Goal: Task Accomplishment & Management: Use online tool/utility

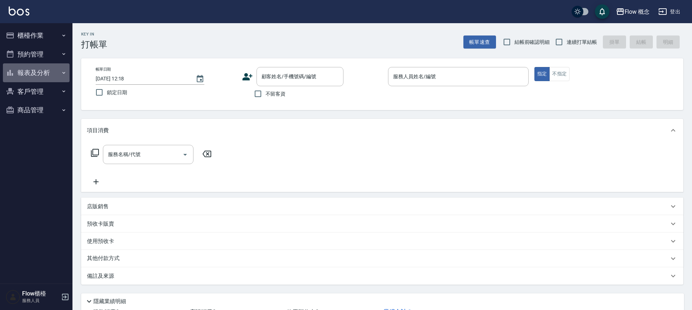
click at [46, 74] on button "報表及分析" at bounding box center [36, 72] width 67 height 19
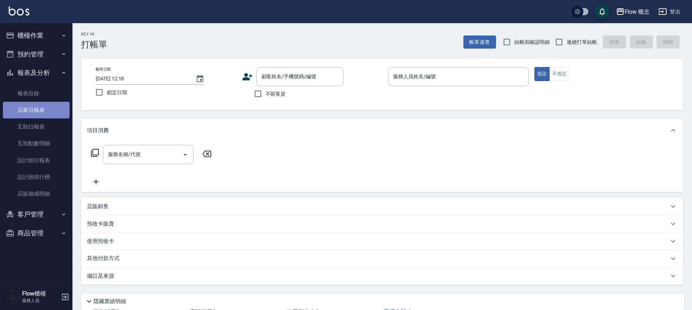
click at [38, 105] on link "店家日報表" at bounding box center [36, 110] width 67 height 17
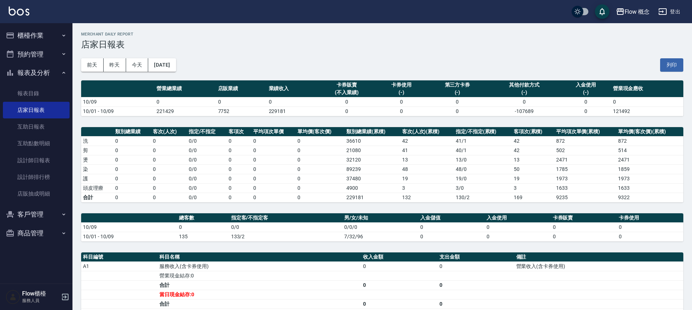
drag, startPoint x: 40, startPoint y: 72, endPoint x: 43, endPoint y: 55, distance: 16.6
click at [40, 72] on button "報表及分析" at bounding box center [36, 72] width 67 height 19
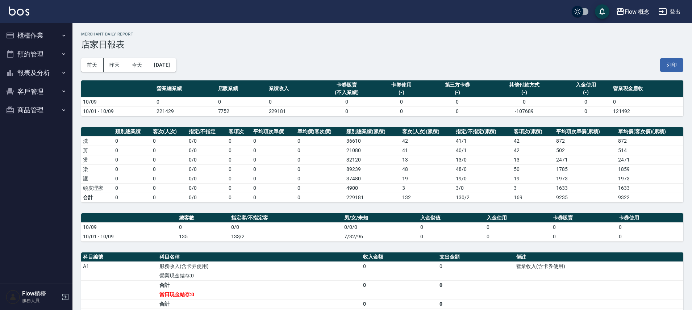
click at [42, 40] on button "櫃檯作業" at bounding box center [36, 35] width 67 height 19
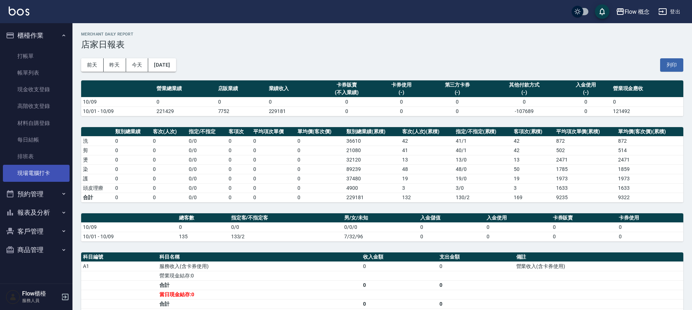
click at [35, 172] on link "現場電腦打卡" at bounding box center [36, 173] width 67 height 17
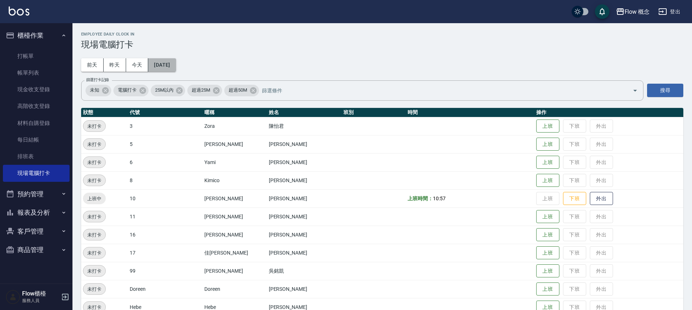
click at [176, 63] on button "[DATE]" at bounding box center [162, 64] width 28 height 13
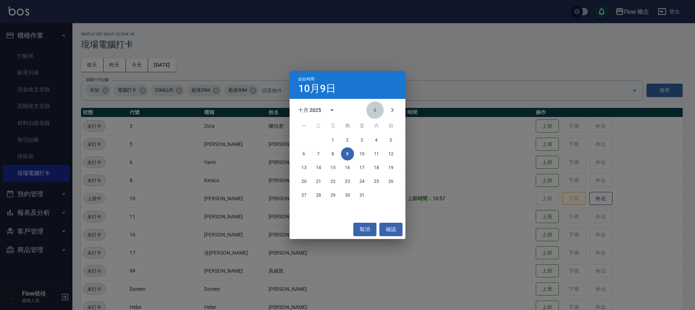
click at [372, 111] on icon "Previous month" at bounding box center [375, 110] width 9 height 9
click at [350, 139] on button "4" at bounding box center [347, 140] width 13 height 13
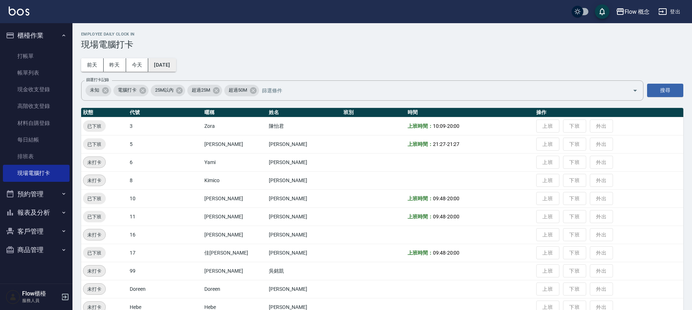
click at [176, 66] on button "[DATE]" at bounding box center [162, 64] width 28 height 13
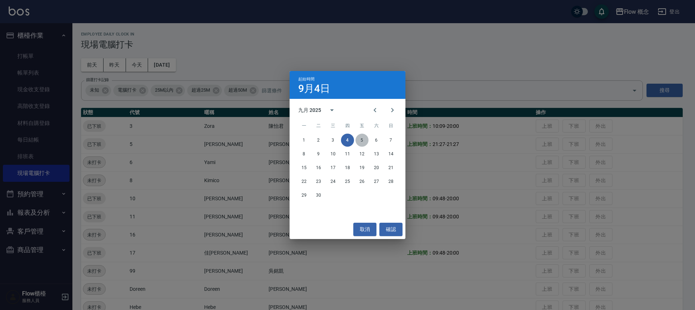
click at [361, 141] on button "5" at bounding box center [362, 140] width 13 height 13
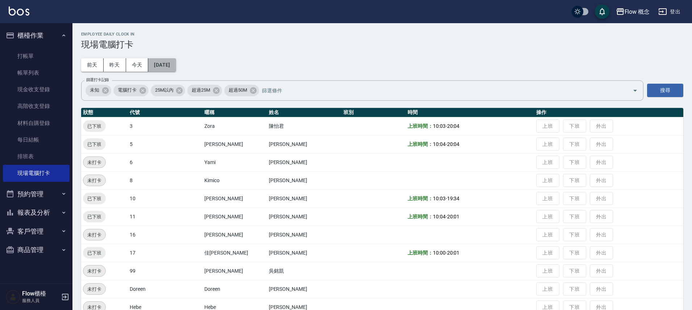
click at [176, 64] on button "[DATE]" at bounding box center [162, 64] width 28 height 13
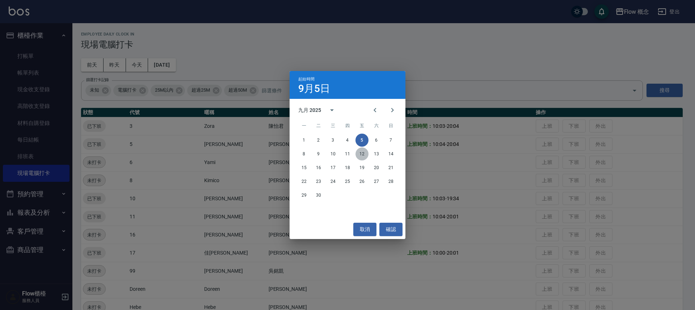
click at [361, 155] on button "12" at bounding box center [362, 153] width 13 height 13
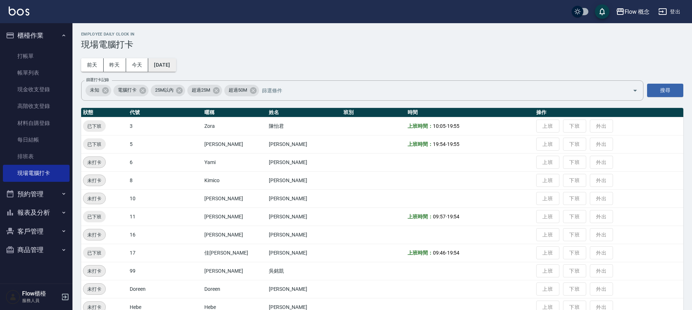
click at [176, 68] on button "[DATE]" at bounding box center [162, 64] width 28 height 13
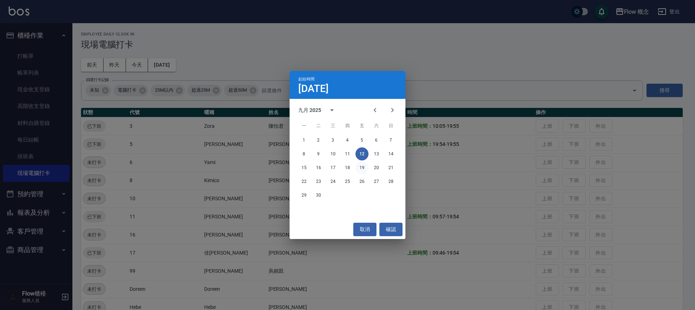
click at [364, 168] on button "19" at bounding box center [362, 167] width 13 height 13
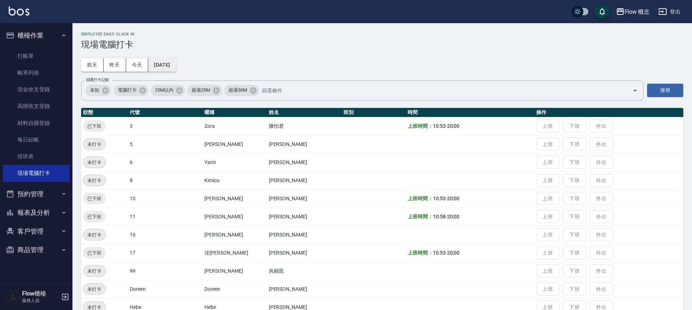
click at [176, 67] on button "[DATE]" at bounding box center [162, 64] width 28 height 13
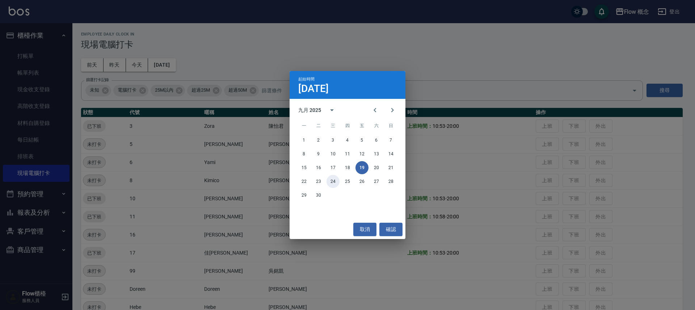
click at [332, 183] on button "24" at bounding box center [333, 181] width 13 height 13
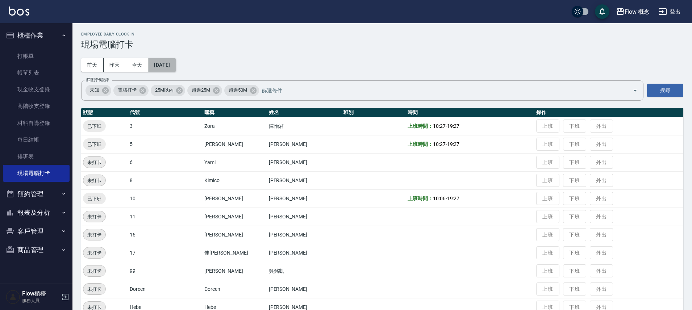
click at [176, 63] on button "[DATE]" at bounding box center [162, 64] width 28 height 13
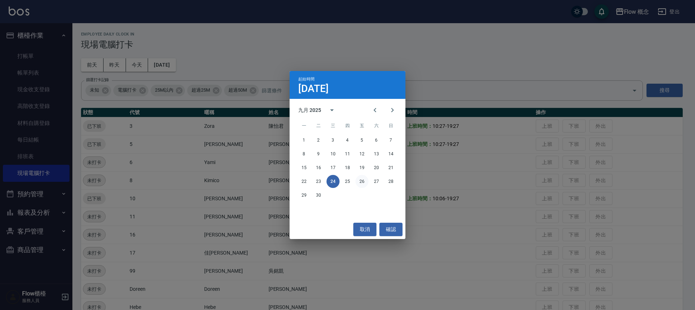
click at [357, 179] on button "26" at bounding box center [362, 181] width 13 height 13
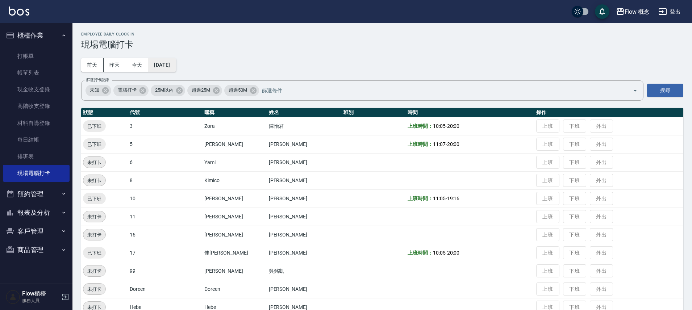
click at [176, 66] on button "[DATE]" at bounding box center [162, 64] width 28 height 13
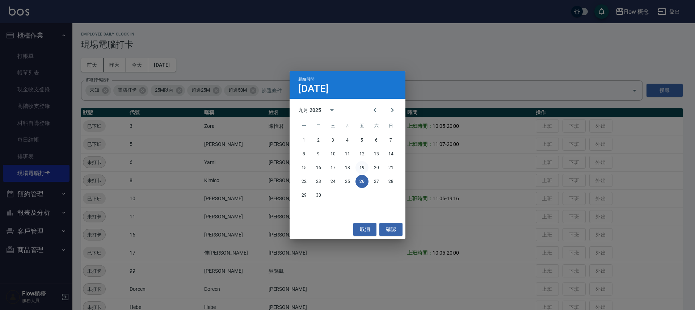
click at [361, 168] on button "19" at bounding box center [362, 167] width 13 height 13
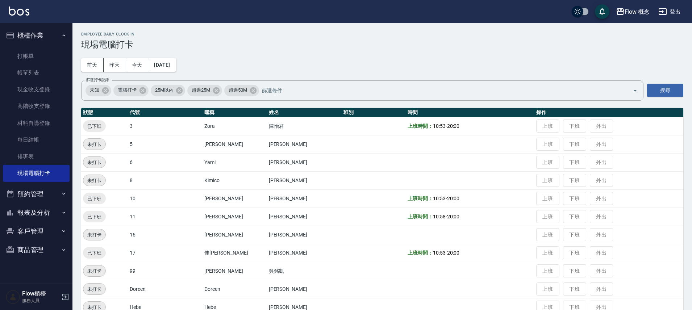
click at [60, 38] on button "櫃檯作業" at bounding box center [36, 35] width 67 height 19
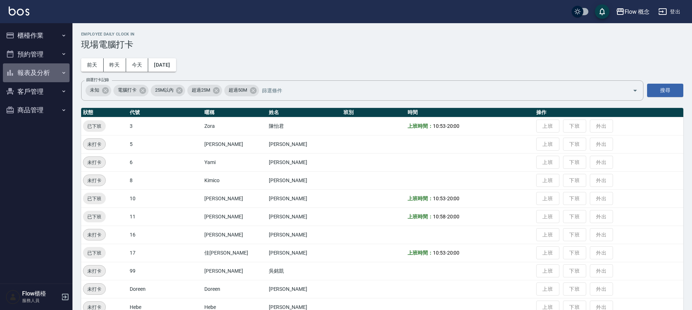
click at [40, 68] on button "報表及分析" at bounding box center [36, 72] width 67 height 19
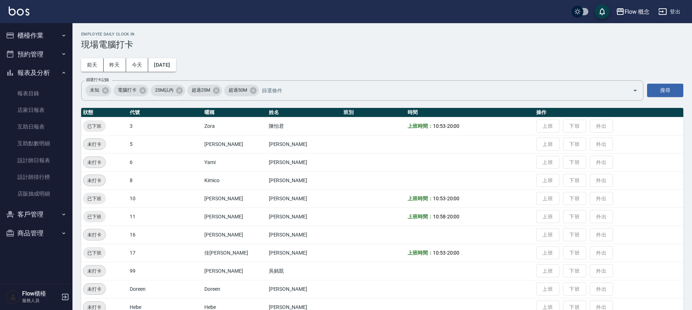
click at [48, 34] on button "櫃檯作業" at bounding box center [36, 35] width 67 height 19
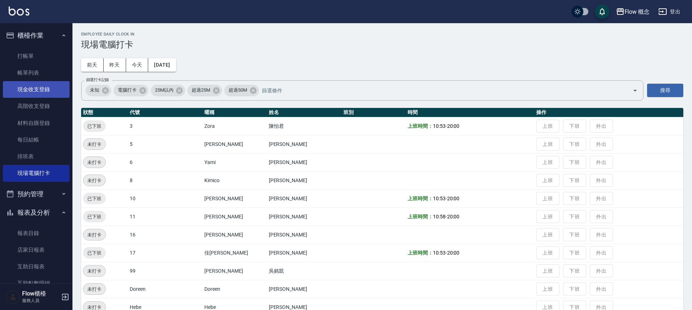
click at [39, 84] on link "現金收支登錄" at bounding box center [36, 89] width 67 height 17
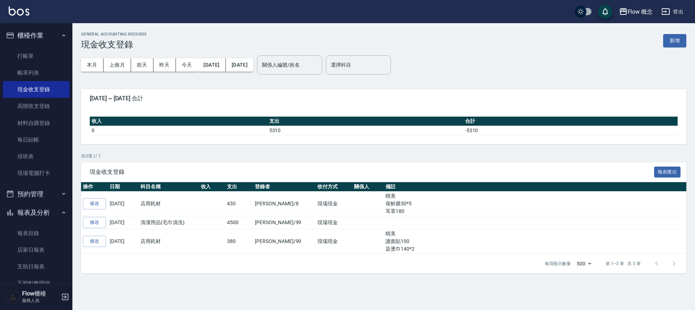
click at [33, 213] on button "報表及分析" at bounding box center [36, 212] width 67 height 19
click at [21, 210] on button "報表及分析" at bounding box center [36, 212] width 67 height 19
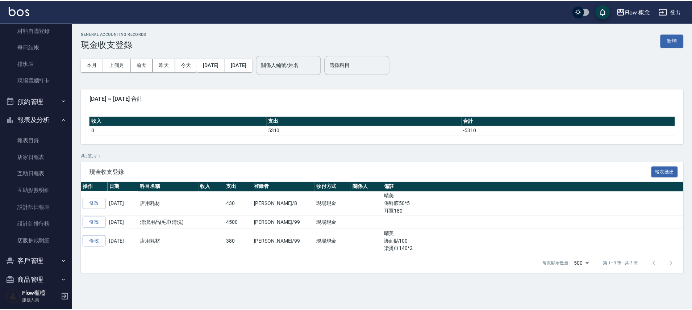
scroll to position [97, 0]
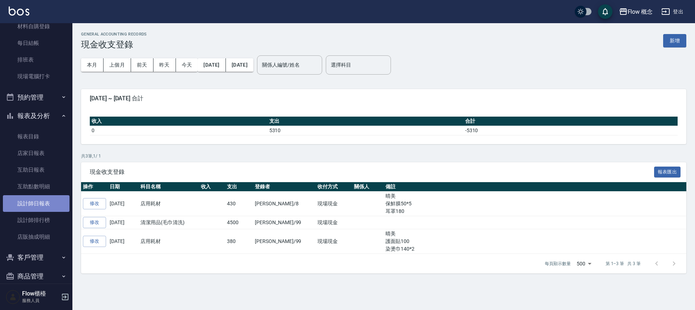
click at [50, 204] on link "設計師日報表" at bounding box center [36, 203] width 67 height 17
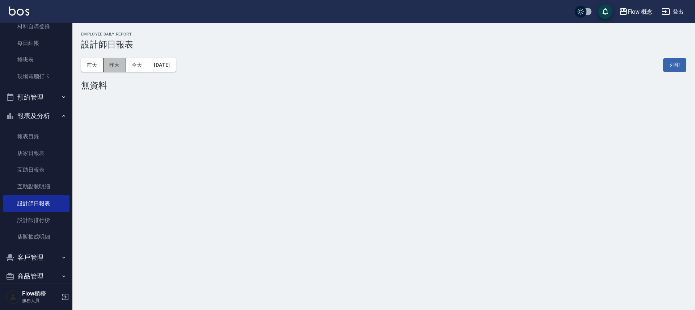
drag, startPoint x: 113, startPoint y: 68, endPoint x: 95, endPoint y: 72, distance: 18.2
click at [112, 67] on button "昨天" at bounding box center [115, 64] width 22 height 13
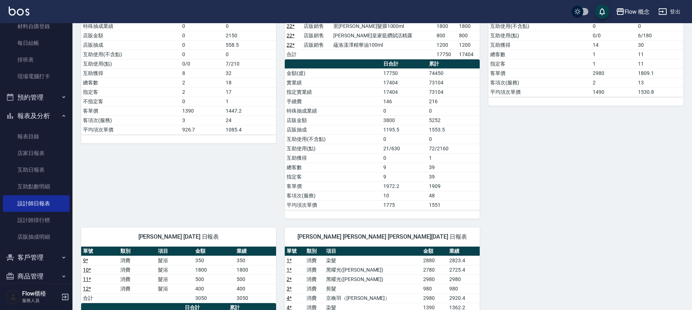
scroll to position [97, 0]
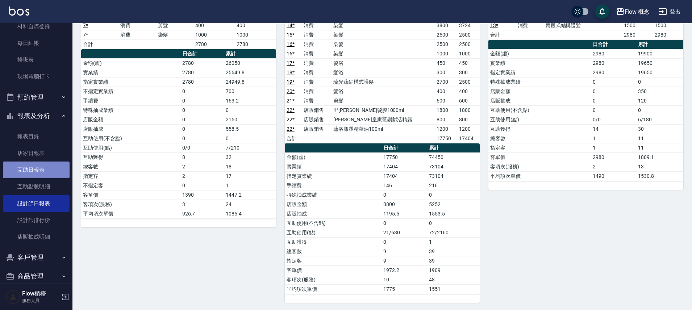
click at [47, 174] on link "互助日報表" at bounding box center [36, 170] width 67 height 17
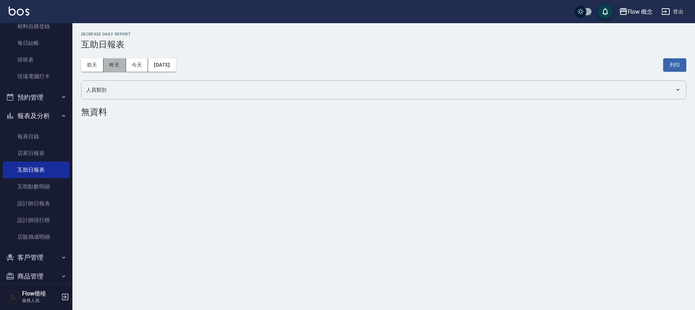
click at [119, 64] on button "昨天" at bounding box center [115, 64] width 22 height 13
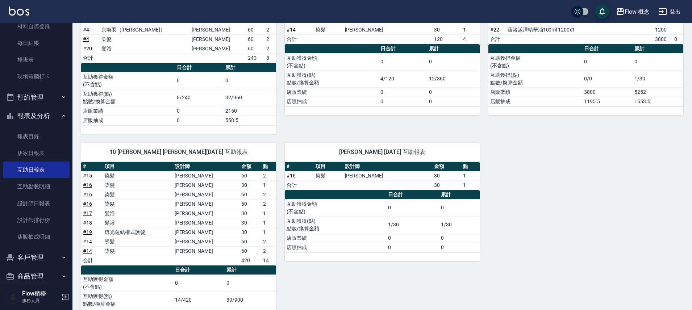
scroll to position [129, 0]
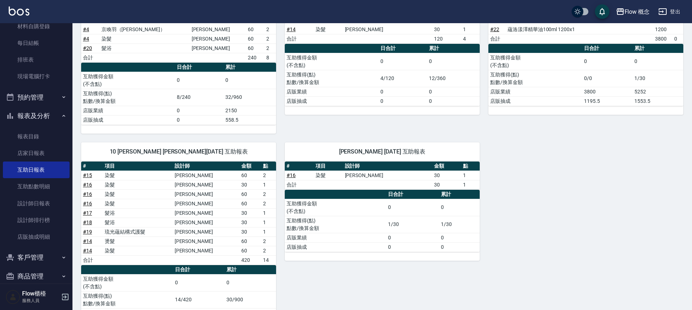
click at [47, 115] on button "報表及分析" at bounding box center [36, 115] width 67 height 19
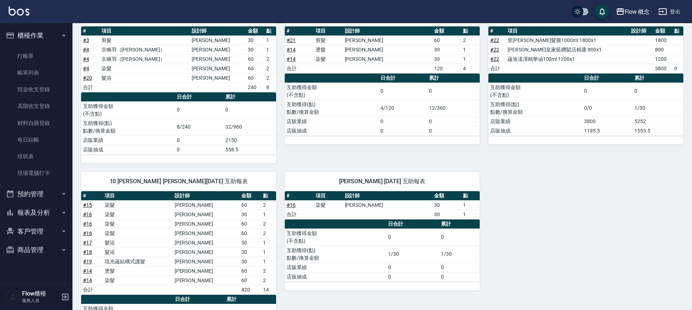
scroll to position [164, 0]
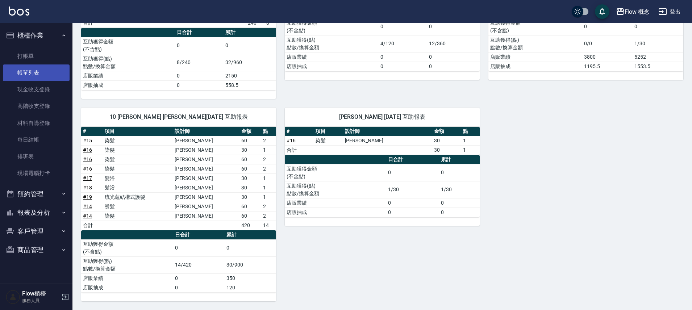
click at [31, 79] on link "帳單列表" at bounding box center [36, 72] width 67 height 17
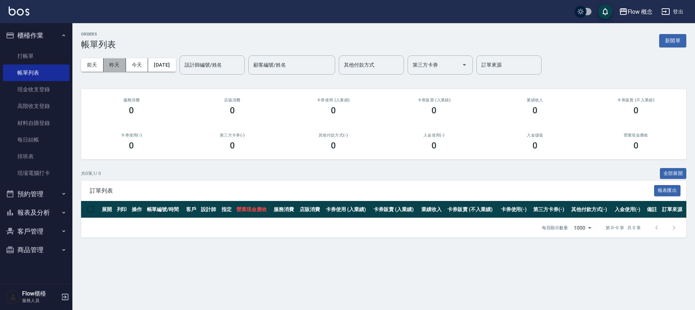
click at [118, 63] on button "昨天" at bounding box center [115, 64] width 22 height 13
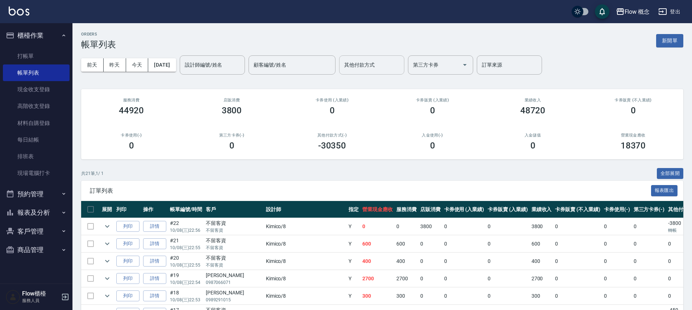
click at [378, 68] on input "其他付款方式" at bounding box center [371, 65] width 59 height 13
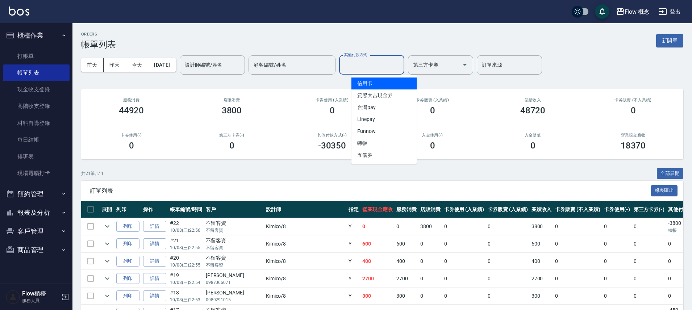
click at [376, 82] on span "信用卡" at bounding box center [383, 84] width 65 height 12
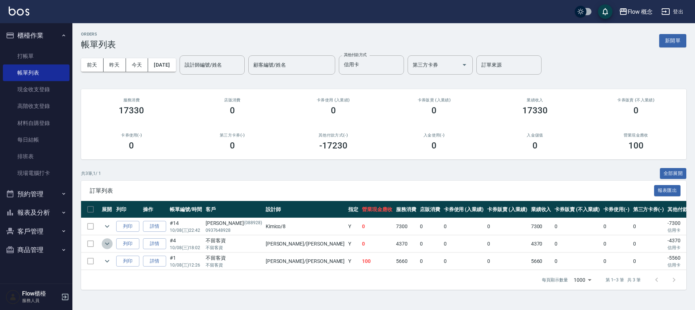
click at [110, 241] on icon "expand row" at bounding box center [107, 243] width 9 height 9
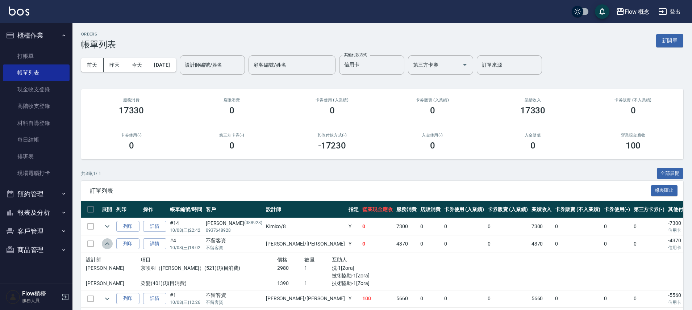
click at [110, 241] on icon "expand row" at bounding box center [107, 243] width 9 height 9
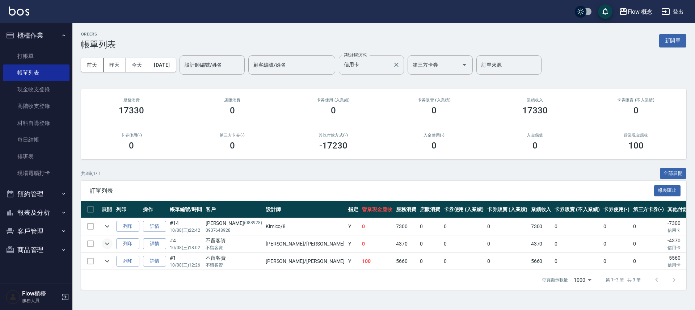
click at [402, 67] on div "信用卡 其他付款方式" at bounding box center [371, 64] width 65 height 19
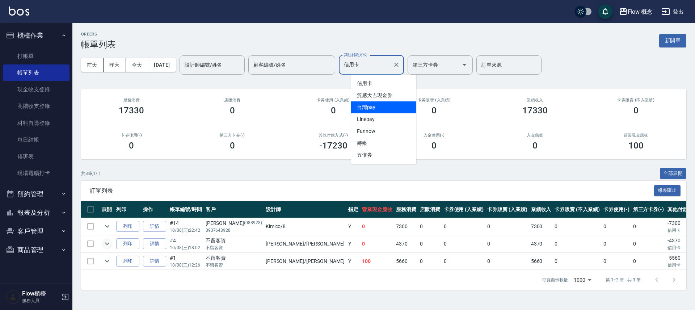
click at [367, 109] on span "台灣pay" at bounding box center [383, 107] width 65 height 12
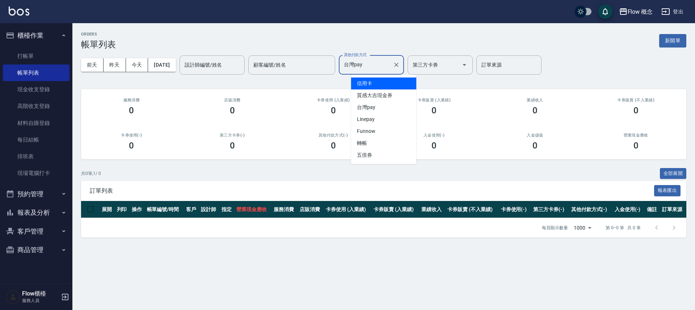
click at [375, 59] on input "台灣pay" at bounding box center [366, 65] width 48 height 13
click at [367, 85] on span "信用卡" at bounding box center [383, 84] width 65 height 12
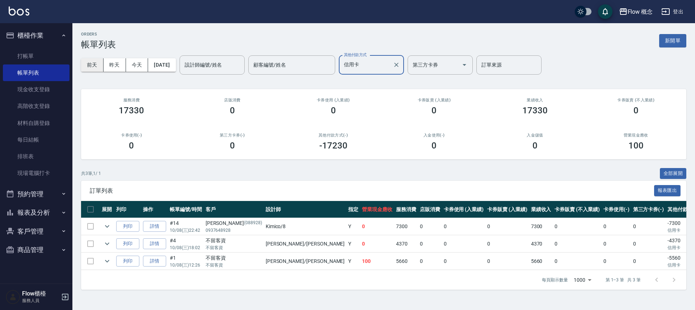
click at [95, 66] on button "前天" at bounding box center [92, 64] width 22 height 13
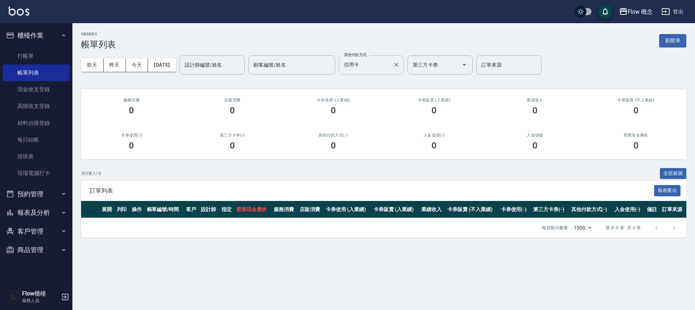
drag, startPoint x: 380, startPoint y: 67, endPoint x: 377, endPoint y: 72, distance: 6.0
click at [380, 67] on input "信用卡" at bounding box center [366, 65] width 48 height 13
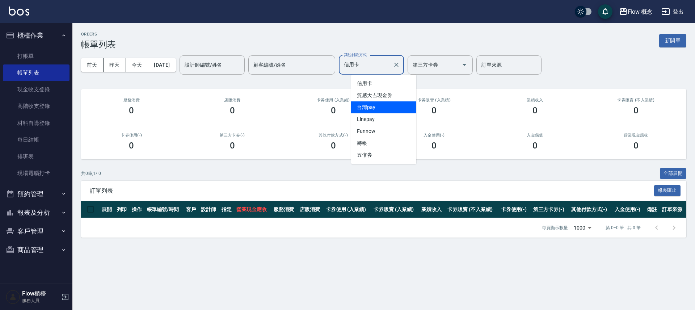
click at [365, 106] on span "台灣pay" at bounding box center [383, 107] width 65 height 12
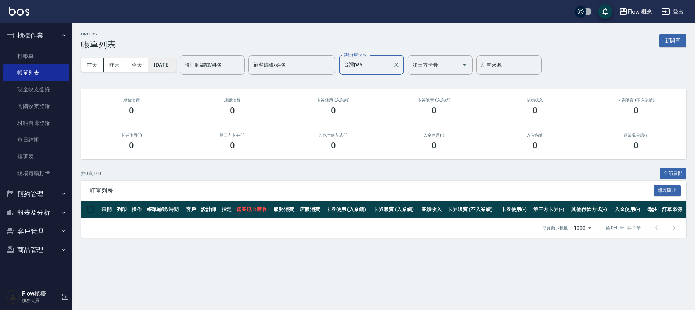
click at [176, 68] on button "[DATE]" at bounding box center [162, 64] width 28 height 13
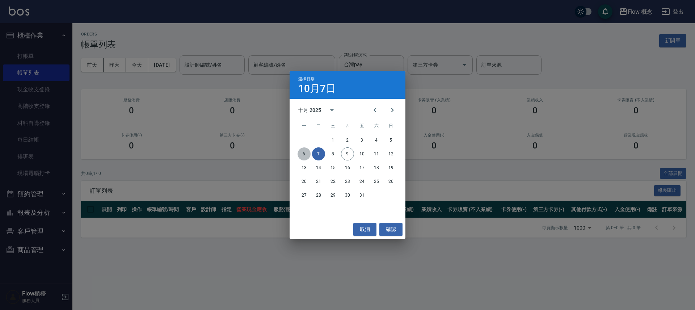
click at [304, 155] on button "6" at bounding box center [304, 153] width 13 height 13
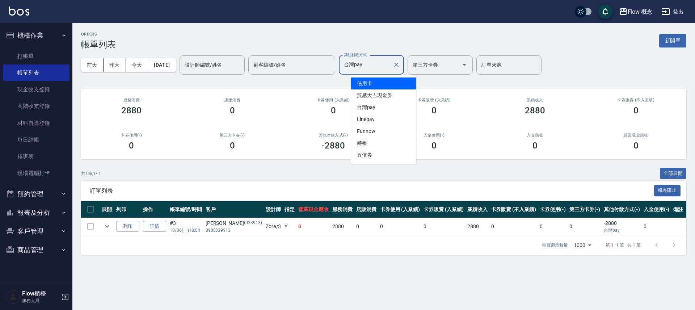
click at [376, 69] on input "台灣pay" at bounding box center [366, 65] width 48 height 13
click at [380, 85] on span "信用卡" at bounding box center [383, 84] width 65 height 12
type input "信用卡"
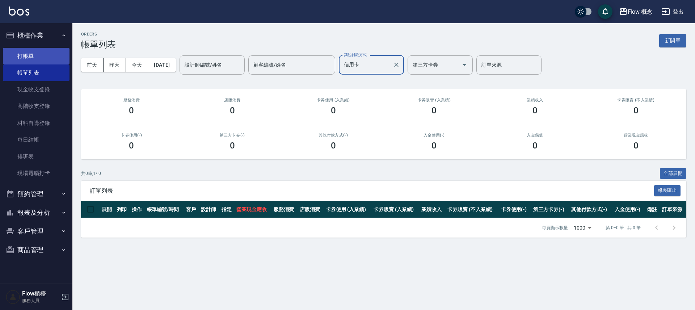
click at [20, 60] on link "打帳單" at bounding box center [36, 56] width 67 height 17
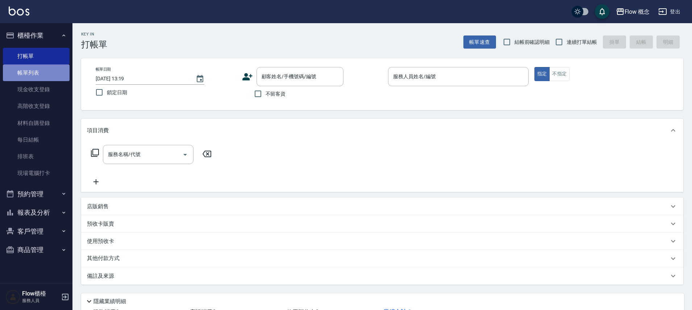
click at [46, 76] on link "帳單列表" at bounding box center [36, 72] width 67 height 17
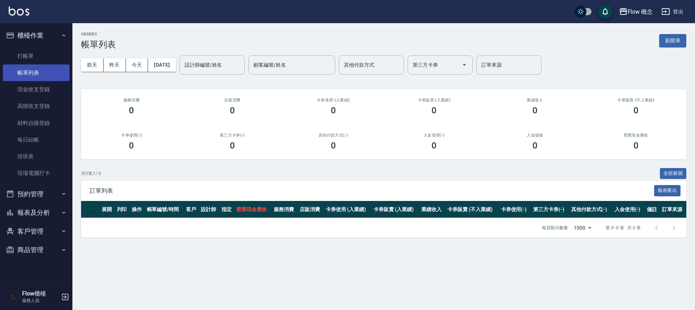
click at [37, 64] on link "帳單列表" at bounding box center [36, 72] width 67 height 17
click at [43, 51] on link "打帳單" at bounding box center [36, 56] width 67 height 17
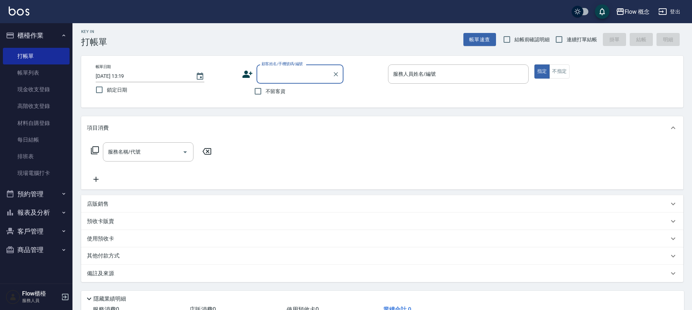
scroll to position [33, 0]
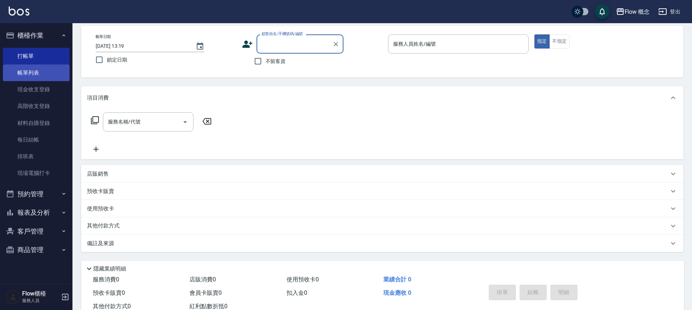
click at [30, 75] on link "帳單列表" at bounding box center [36, 72] width 67 height 17
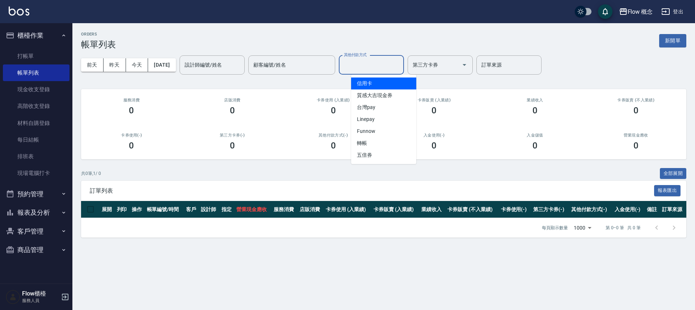
click at [384, 66] on input "其他付款方式" at bounding box center [371, 65] width 59 height 13
click at [389, 137] on span "轉帳" at bounding box center [383, 143] width 65 height 12
type input "轉帳"
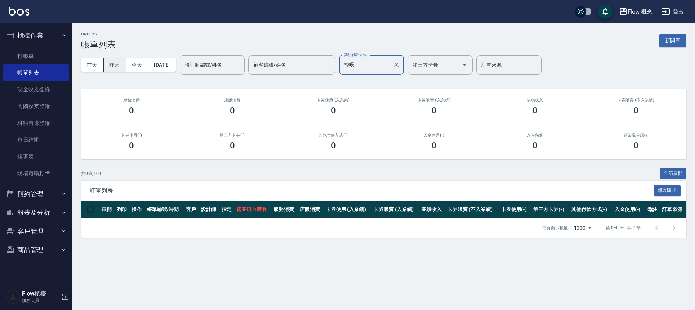
click at [112, 63] on button "昨天" at bounding box center [115, 64] width 22 height 13
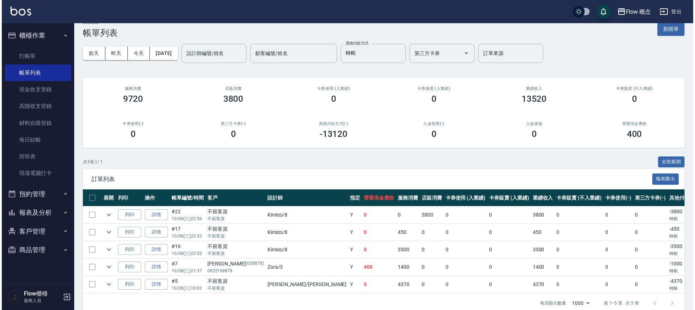
scroll to position [29, 0]
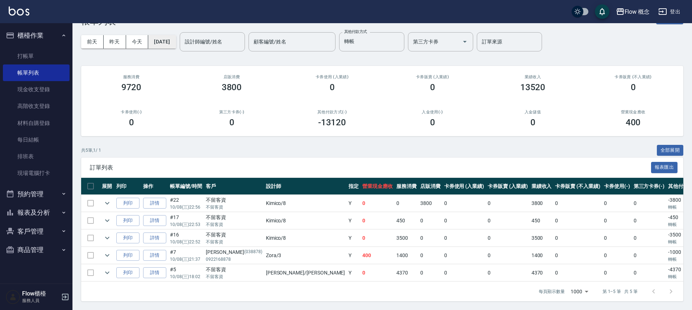
click at [162, 39] on button "[DATE]" at bounding box center [162, 41] width 28 height 13
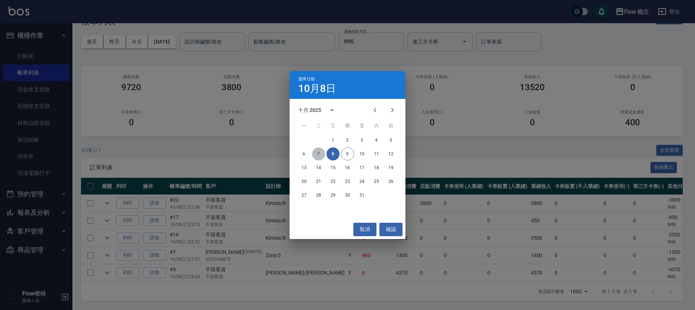
click at [322, 156] on button "7" at bounding box center [318, 153] width 13 height 13
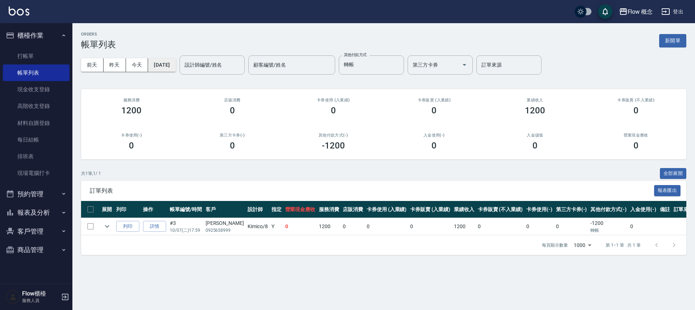
click at [172, 66] on button "[DATE]" at bounding box center [162, 64] width 28 height 13
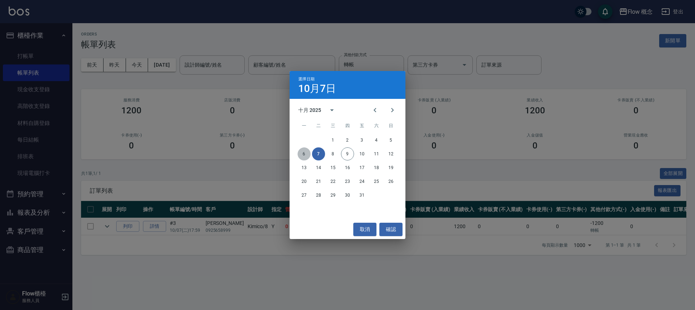
click at [306, 155] on button "6" at bounding box center [304, 153] width 13 height 13
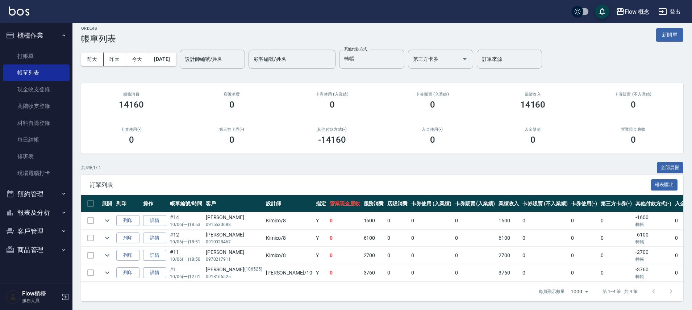
scroll to position [11, 0]
click at [42, 37] on button "櫃檯作業" at bounding box center [36, 35] width 67 height 19
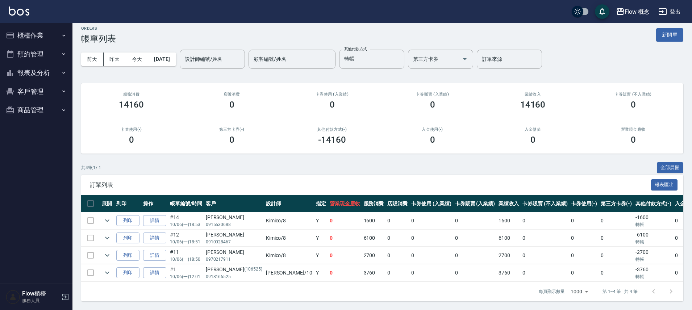
click at [59, 25] on ul "櫃檯作業 打帳單 帳單列表 現金收支登錄 高階收支登錄 材料自購登錄 每日結帳 排班表 現場電腦打卡 預約管理 預約管理 單日預約紀錄 單週預約紀錄 報表及分…" at bounding box center [36, 72] width 67 height 99
click at [47, 31] on button "櫃檯作業" at bounding box center [36, 35] width 67 height 19
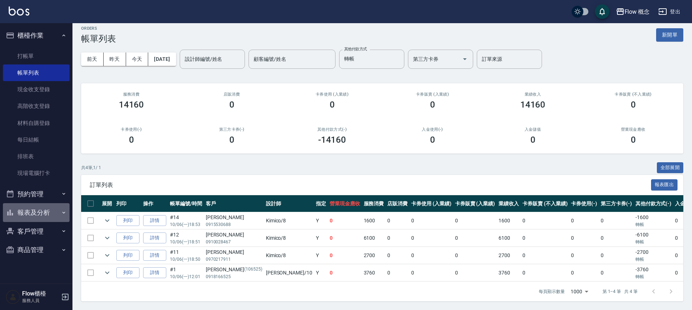
click at [49, 209] on button "報表及分析" at bounding box center [36, 212] width 67 height 19
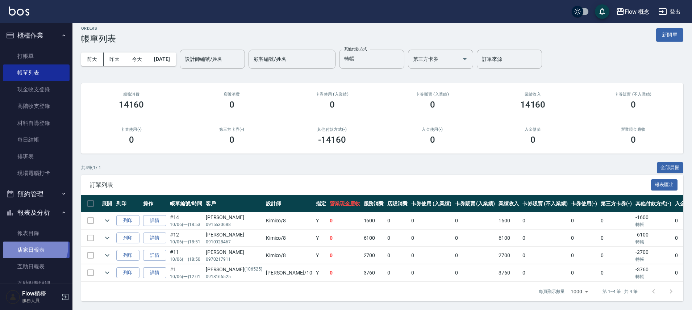
click at [33, 247] on link "店家日報表" at bounding box center [36, 250] width 67 height 17
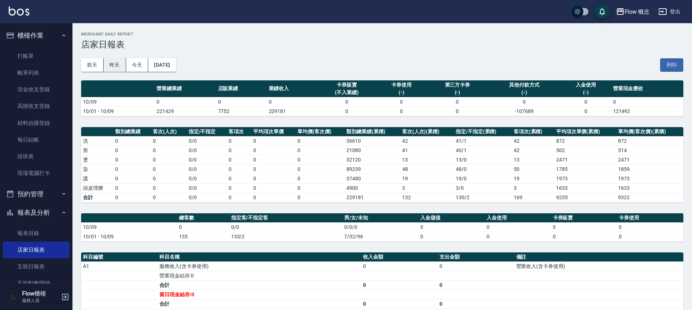
click at [117, 67] on button "昨天" at bounding box center [115, 64] width 22 height 13
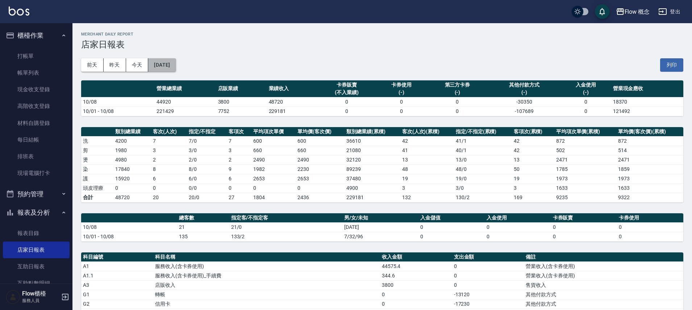
click at [176, 64] on button "[DATE]" at bounding box center [162, 64] width 28 height 13
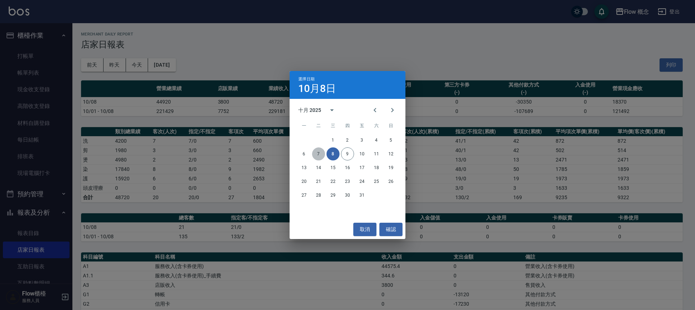
click at [313, 156] on button "7" at bounding box center [318, 153] width 13 height 13
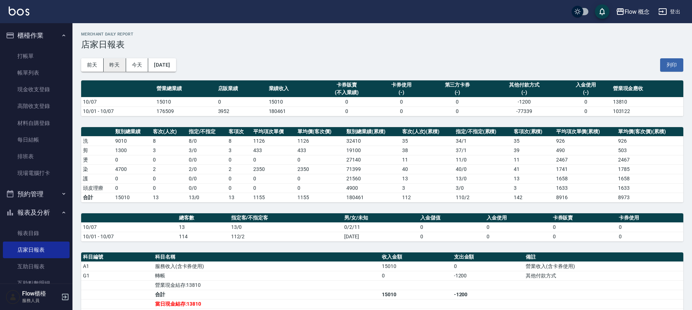
click at [119, 66] on button "昨天" at bounding box center [115, 64] width 22 height 13
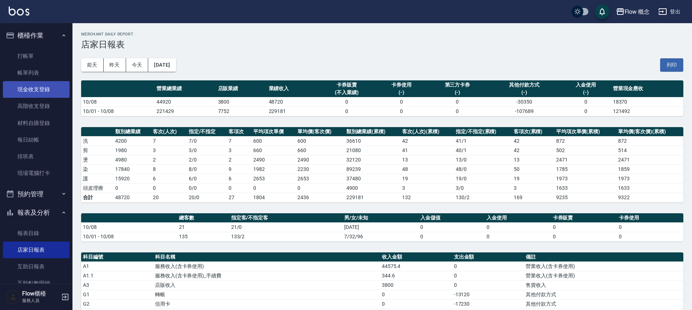
click at [51, 86] on link "現金收支登錄" at bounding box center [36, 89] width 67 height 17
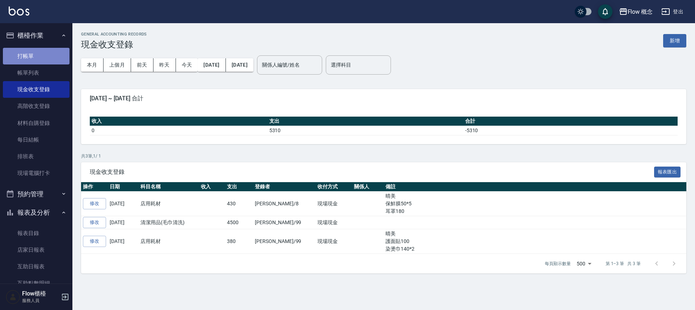
click at [43, 56] on link "打帳單" at bounding box center [36, 56] width 67 height 17
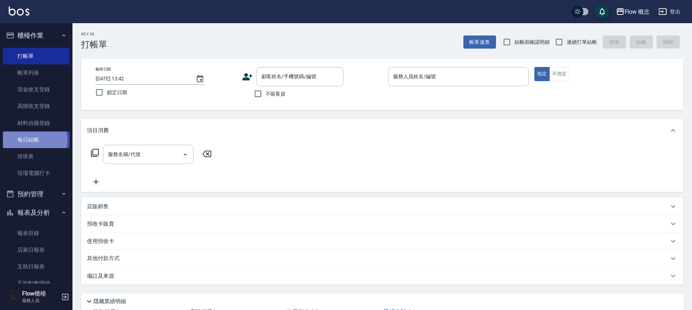
click at [29, 140] on link "每日結帳" at bounding box center [36, 139] width 67 height 17
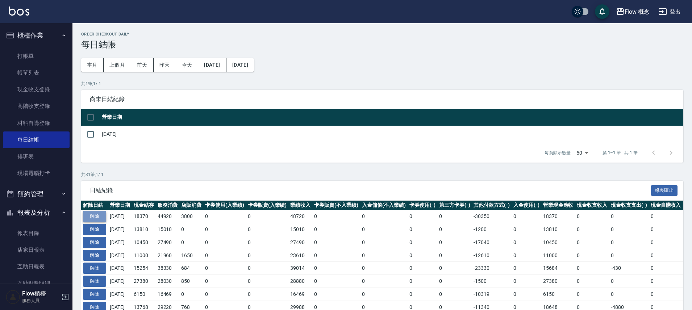
click at [96, 213] on button "解除" at bounding box center [94, 216] width 23 height 11
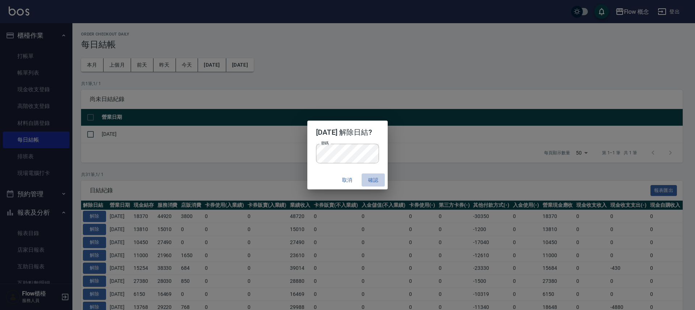
click at [375, 178] on button "確認" at bounding box center [373, 179] width 23 height 13
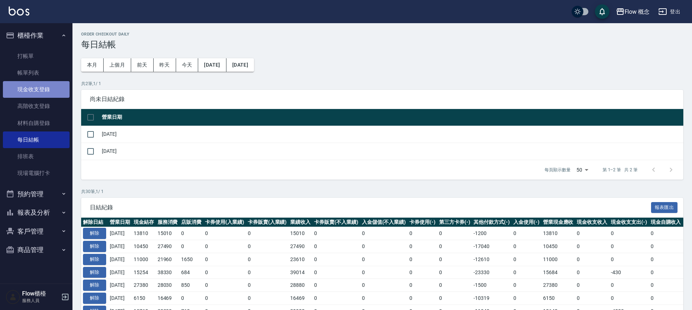
click at [34, 93] on link "現金收支登錄" at bounding box center [36, 89] width 67 height 17
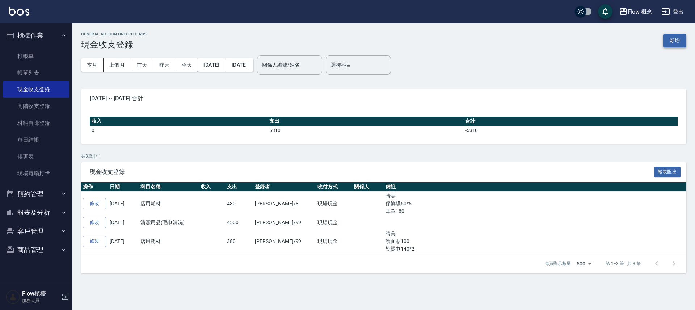
click at [673, 42] on button "新增" at bounding box center [675, 40] width 23 height 13
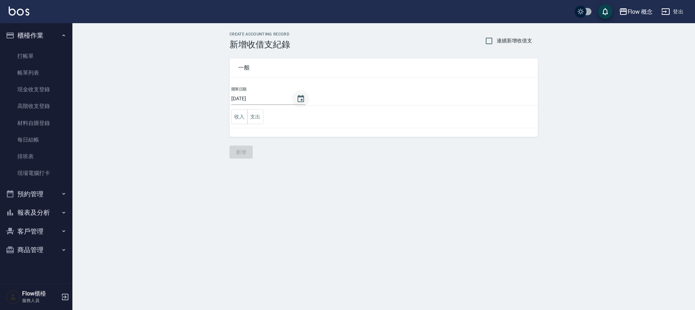
click at [298, 99] on icon "Choose date, selected date is 2025-10-09" at bounding box center [301, 98] width 7 height 7
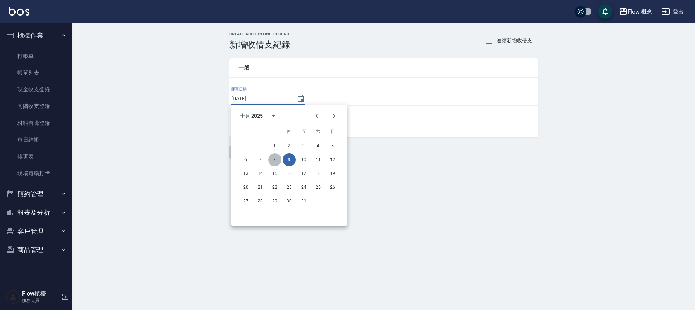
click at [279, 158] on button "8" at bounding box center [274, 159] width 13 height 13
type input "[DATE]"
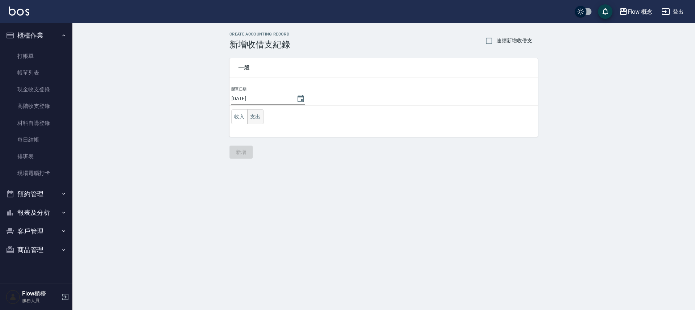
click at [262, 118] on button "支出" at bounding box center [255, 116] width 16 height 15
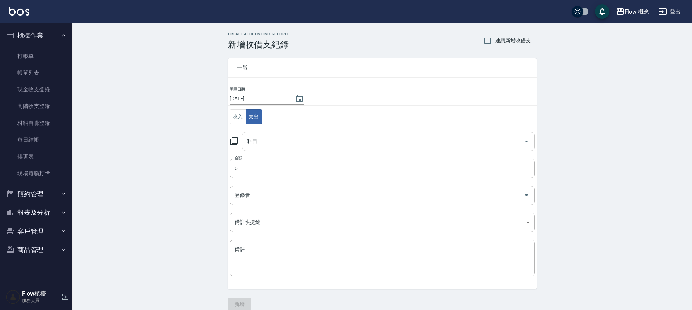
click at [270, 147] on input "科目" at bounding box center [382, 141] width 275 height 13
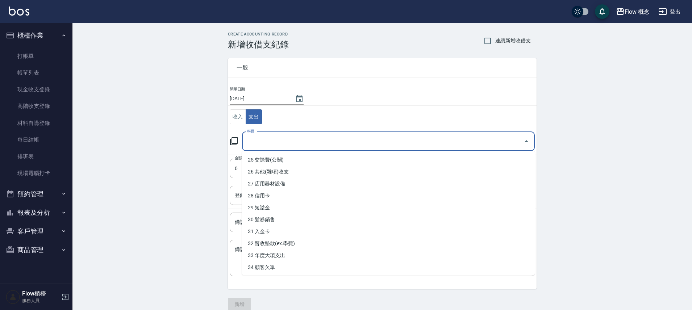
scroll to position [336, 0]
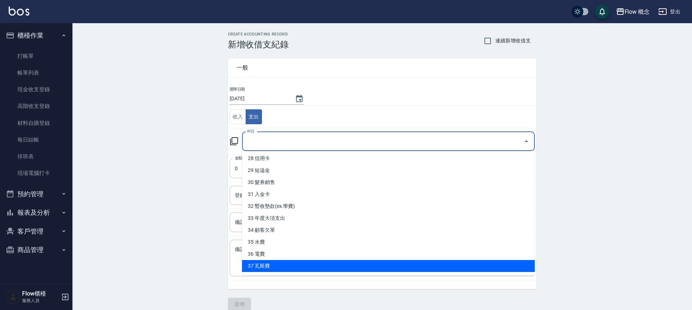
click at [274, 265] on li "37 瓦斯費" at bounding box center [388, 266] width 293 height 12
type input "37 瓦斯費"
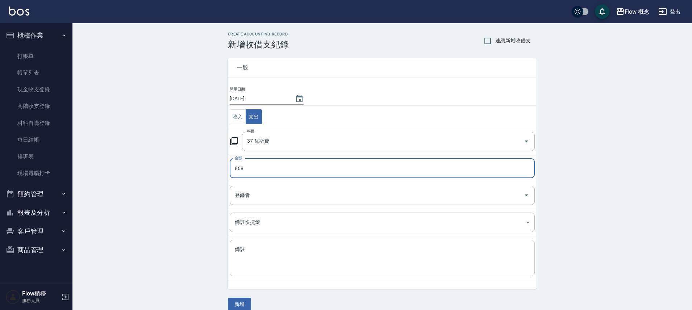
type input "868"
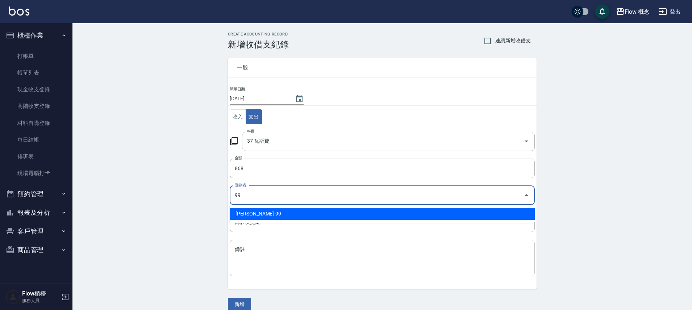
type input "99"
click at [264, 256] on textarea "備註" at bounding box center [382, 258] width 295 height 25
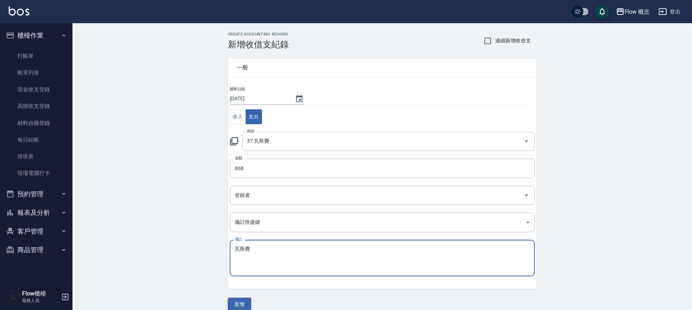
type textarea "瓦斯費"
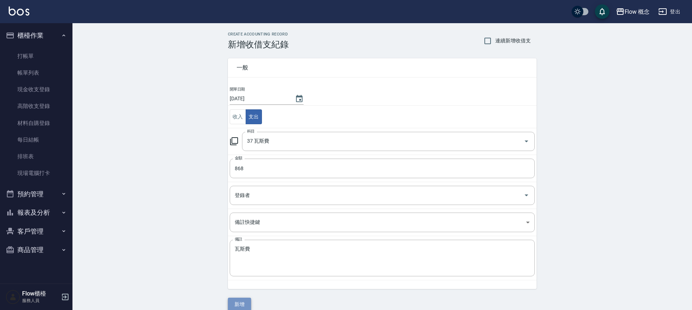
click at [233, 302] on button "新增" at bounding box center [239, 304] width 23 height 13
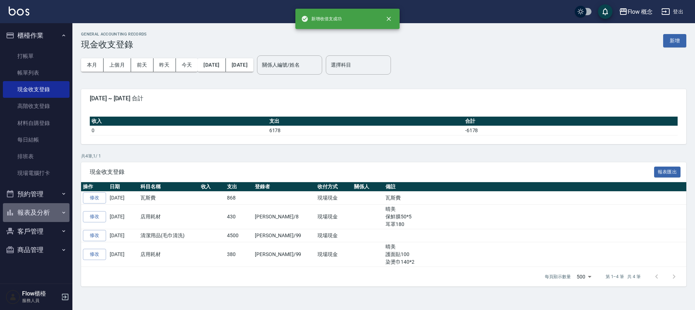
click at [45, 215] on button "報表及分析" at bounding box center [36, 212] width 67 height 19
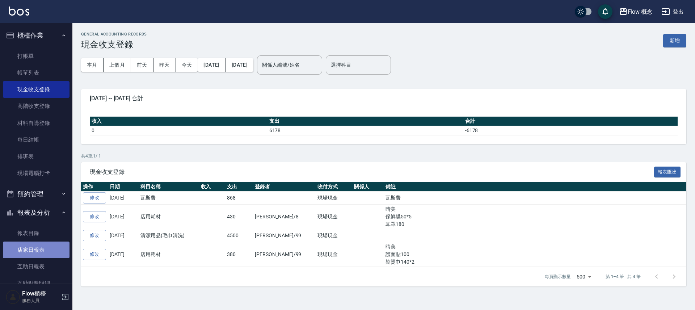
click at [39, 247] on link "店家日報表" at bounding box center [36, 250] width 67 height 17
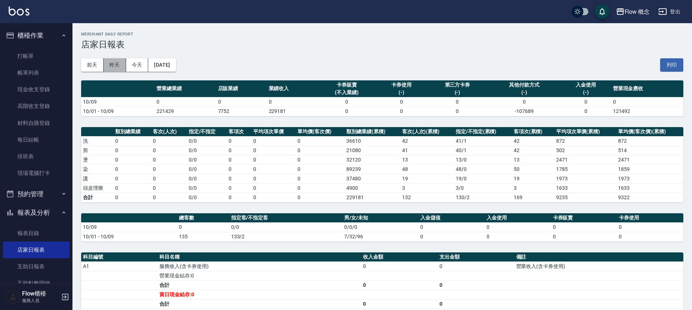
click at [119, 65] on button "昨天" at bounding box center [115, 64] width 22 height 13
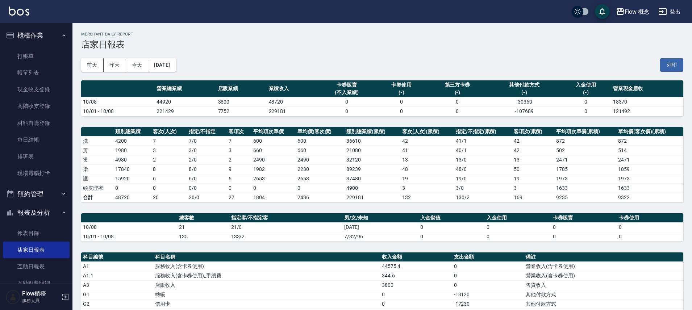
scroll to position [169, 0]
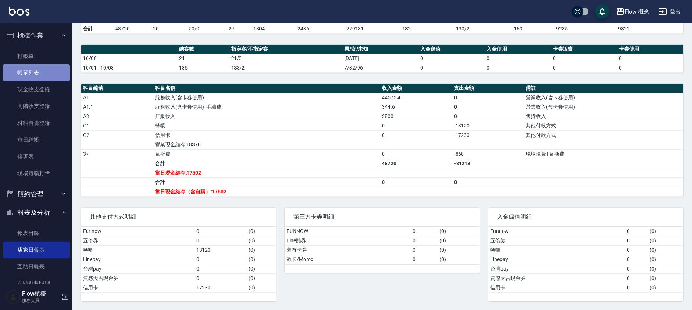
click at [49, 71] on link "帳單列表" at bounding box center [36, 72] width 67 height 17
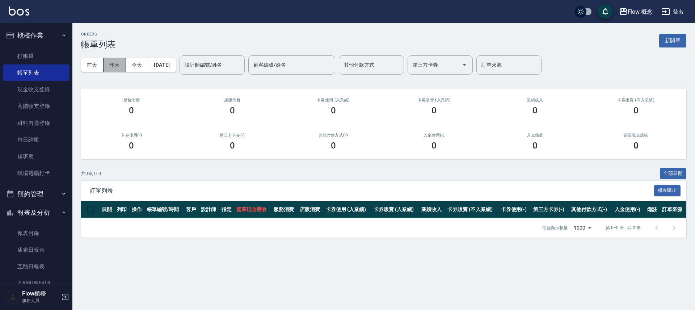
click at [116, 65] on button "昨天" at bounding box center [115, 64] width 22 height 13
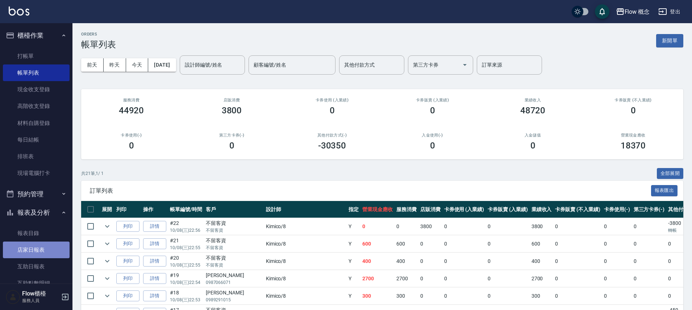
click at [45, 250] on link "店家日報表" at bounding box center [36, 250] width 67 height 17
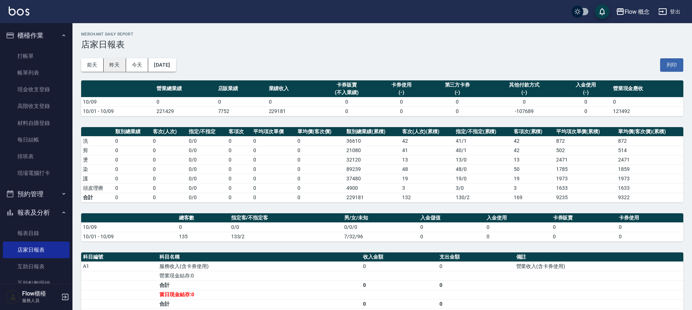
click at [109, 64] on button "昨天" at bounding box center [115, 64] width 22 height 13
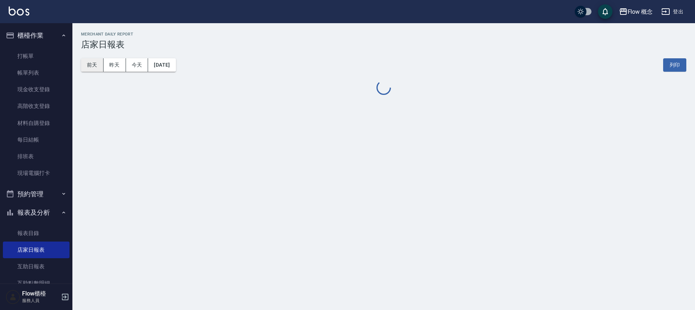
click at [99, 64] on button "前天" at bounding box center [92, 64] width 22 height 13
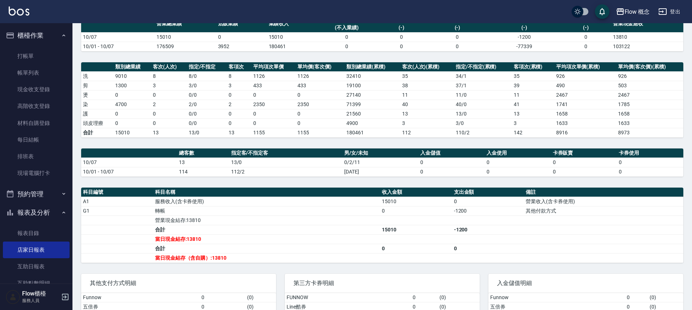
scroll to position [131, 0]
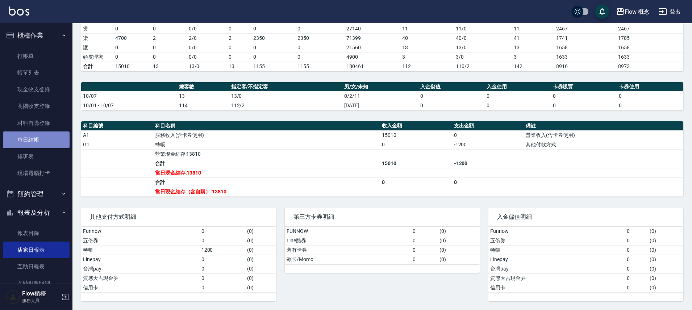
click at [37, 135] on link "每日結帳" at bounding box center [36, 139] width 67 height 17
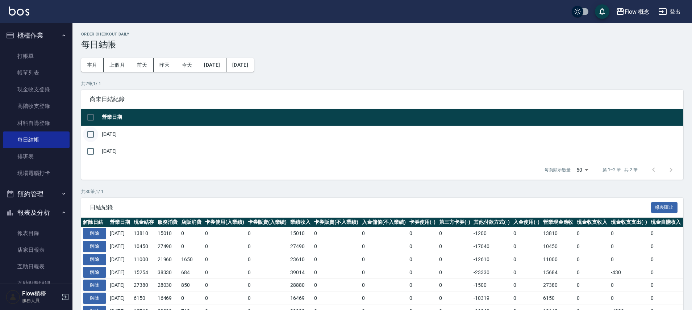
click at [88, 135] on input "checkbox" at bounding box center [90, 134] width 15 height 15
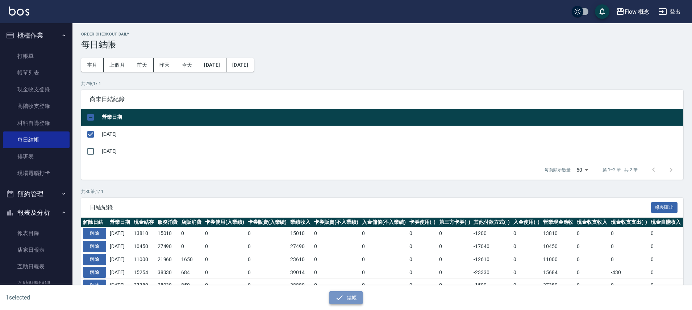
click at [347, 294] on button "結帳" at bounding box center [346, 297] width 34 height 13
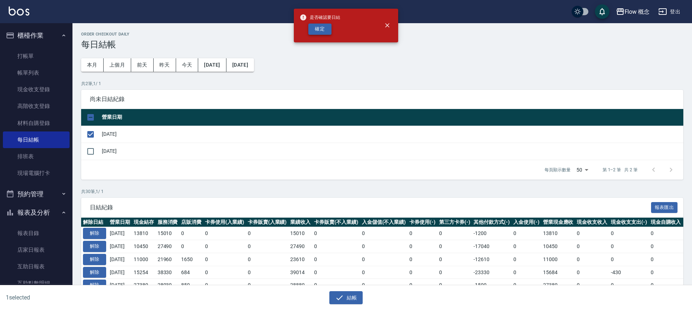
click at [322, 29] on button "確定" at bounding box center [319, 29] width 23 height 11
checkbox input "false"
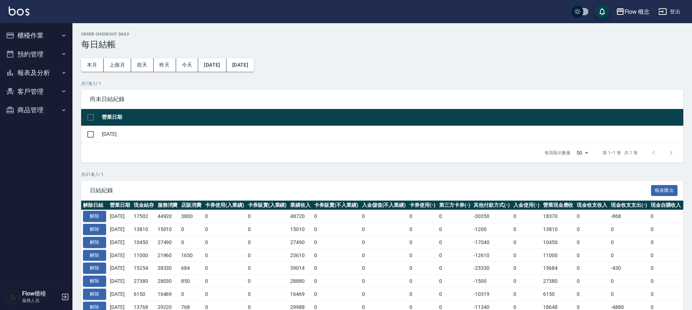
drag, startPoint x: 50, startPoint y: 75, endPoint x: 48, endPoint y: 86, distance: 11.1
click at [50, 76] on button "報表及分析" at bounding box center [36, 72] width 67 height 19
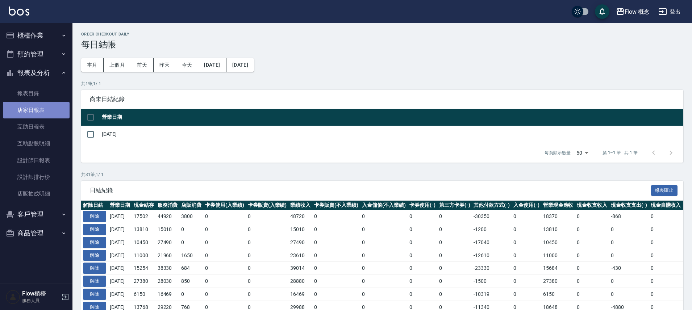
click at [39, 113] on link "店家日報表" at bounding box center [36, 110] width 67 height 17
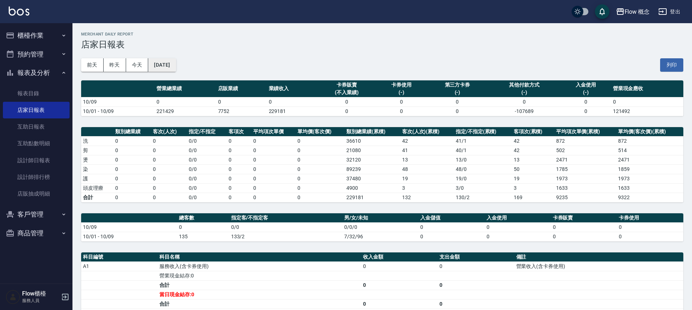
click at [152, 63] on button "[DATE]" at bounding box center [162, 64] width 28 height 13
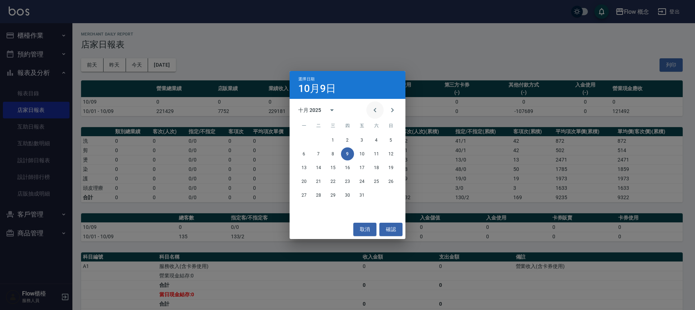
click at [375, 109] on icon "Previous month" at bounding box center [375, 110] width 3 height 4
click at [321, 152] on button "9" at bounding box center [318, 153] width 13 height 13
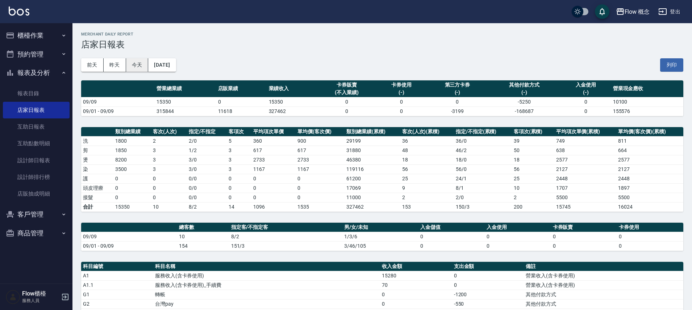
click at [137, 65] on button "今天" at bounding box center [137, 64] width 22 height 13
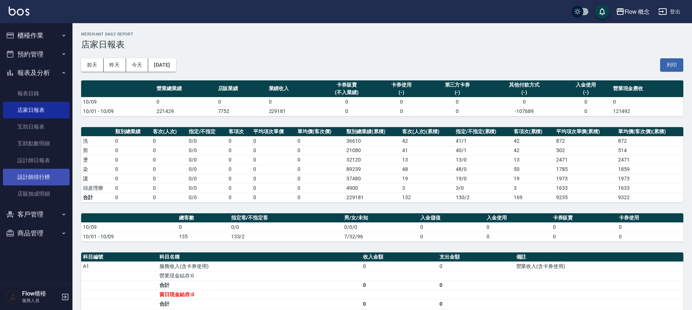
click at [45, 175] on link "設計師排行榜" at bounding box center [36, 177] width 67 height 17
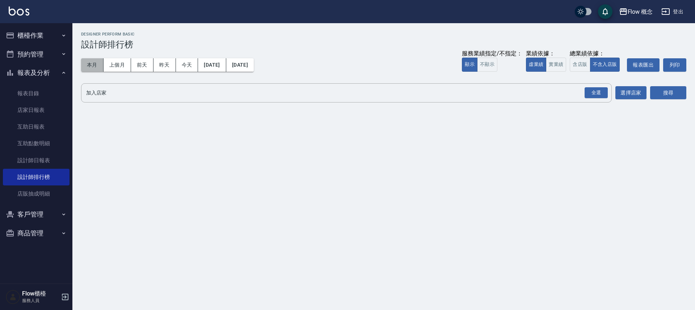
click at [88, 67] on button "本月" at bounding box center [92, 64] width 22 height 13
click at [558, 66] on button "實業績" at bounding box center [556, 65] width 20 height 14
click at [598, 94] on div "全選" at bounding box center [596, 92] width 23 height 11
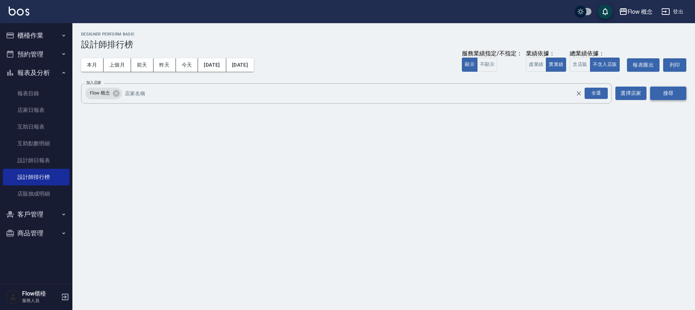
click at [675, 93] on button "搜尋" at bounding box center [668, 93] width 36 height 13
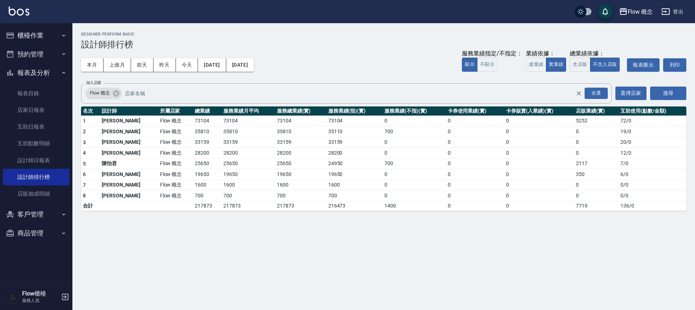
click at [49, 73] on button "報表及分析" at bounding box center [36, 72] width 67 height 19
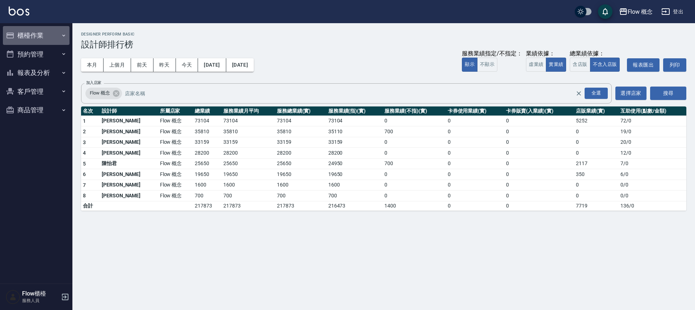
click at [26, 30] on button "櫃檯作業" at bounding box center [36, 35] width 67 height 19
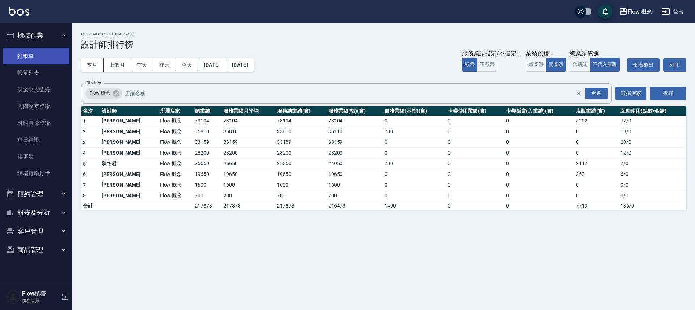
click at [43, 54] on link "打帳單" at bounding box center [36, 56] width 67 height 17
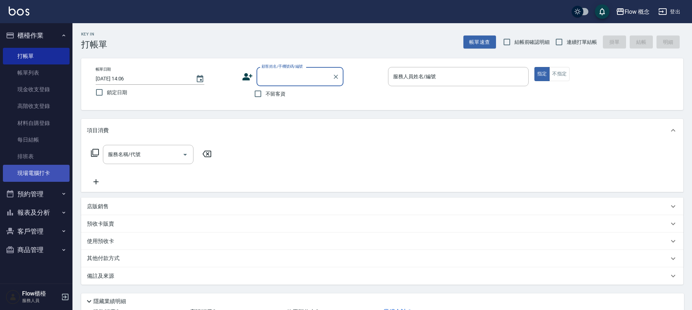
click at [37, 173] on link "現場電腦打卡" at bounding box center [36, 173] width 67 height 17
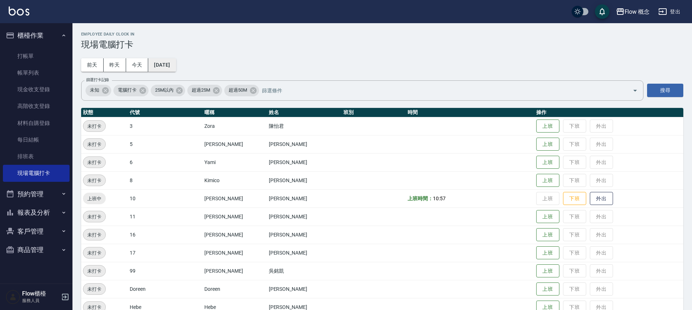
click at [169, 63] on button "[DATE]" at bounding box center [162, 64] width 28 height 13
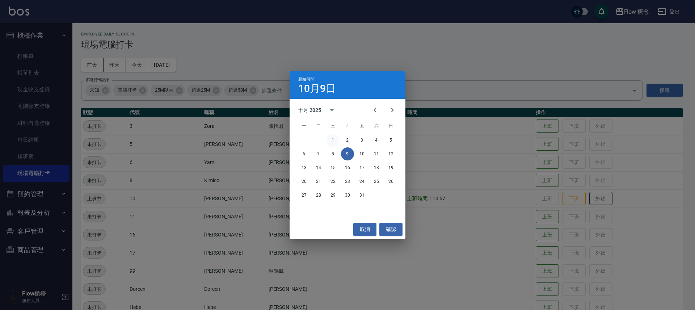
click at [335, 139] on button "1" at bounding box center [333, 140] width 13 height 13
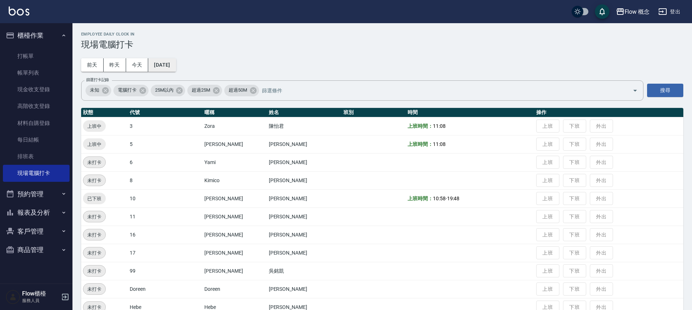
click at [176, 71] on button "[DATE]" at bounding box center [162, 64] width 28 height 13
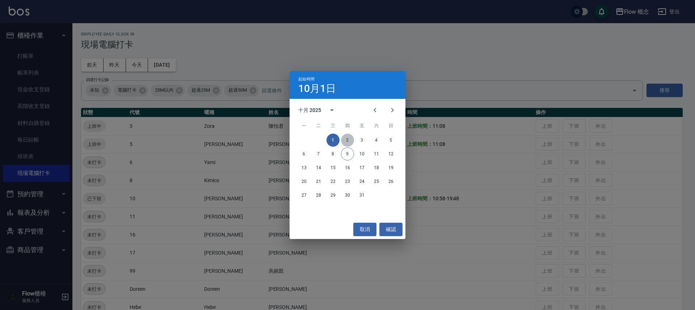
click at [352, 142] on button "2" at bounding box center [347, 140] width 13 height 13
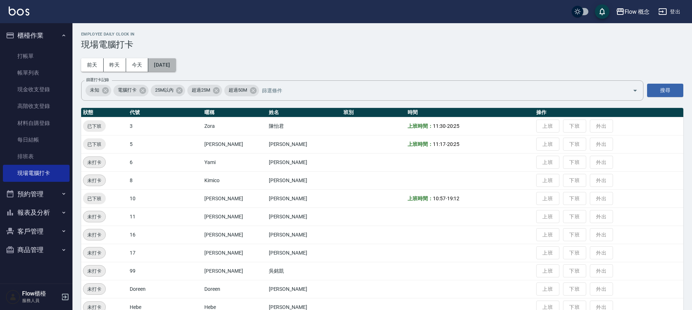
click at [176, 64] on button "[DATE]" at bounding box center [162, 64] width 28 height 13
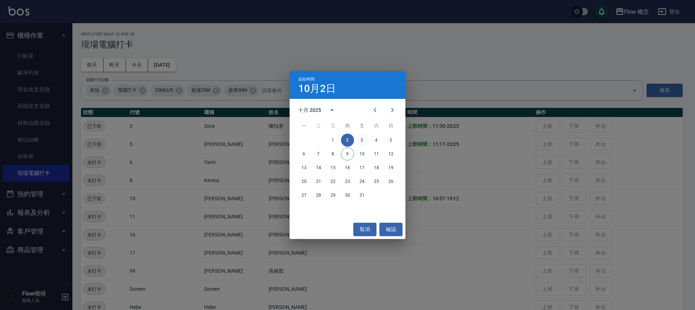
click at [362, 140] on button "3" at bounding box center [362, 140] width 13 height 13
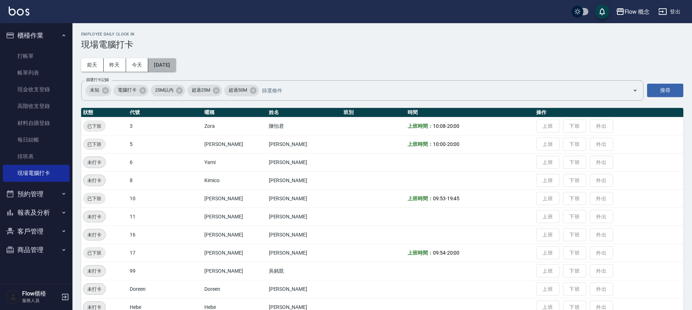
click at [176, 65] on button "[DATE]" at bounding box center [162, 64] width 28 height 13
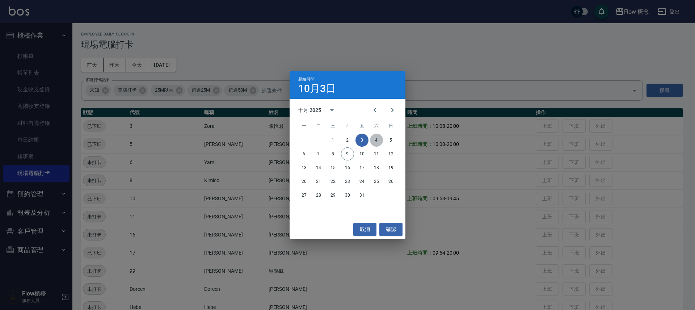
click at [374, 138] on button "4" at bounding box center [376, 140] width 13 height 13
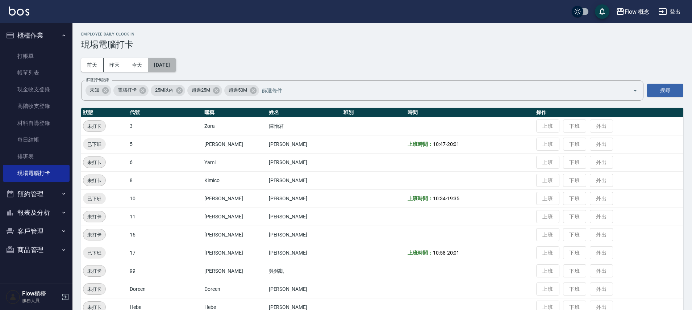
click at [176, 69] on button "[DATE]" at bounding box center [162, 64] width 28 height 13
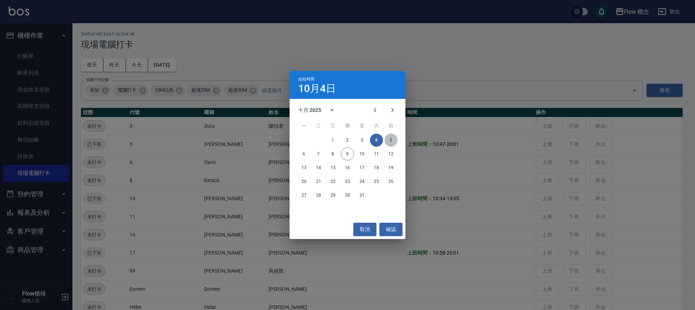
click at [389, 139] on button "5" at bounding box center [391, 140] width 13 height 13
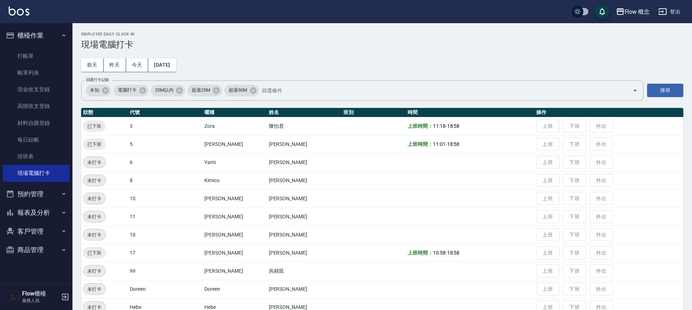
click at [38, 217] on button "報表及分析" at bounding box center [36, 212] width 67 height 19
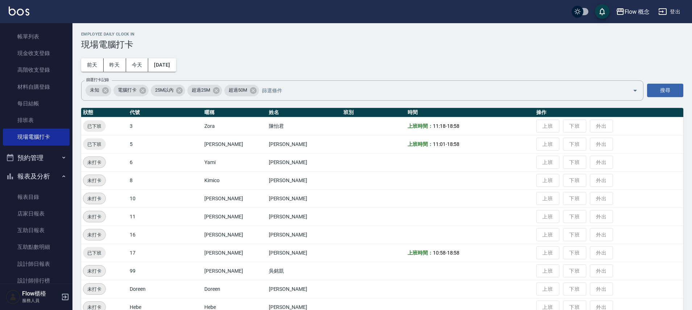
scroll to position [105, 0]
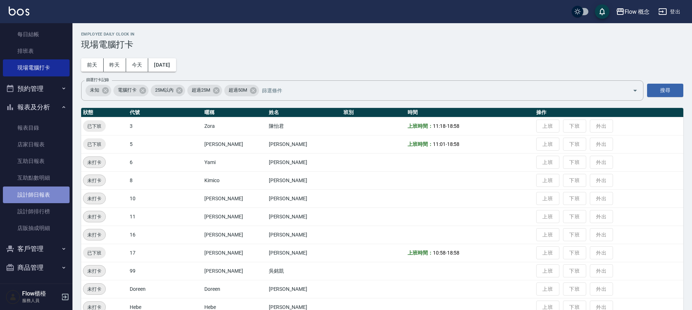
click at [55, 194] on link "設計師日報表" at bounding box center [36, 195] width 67 height 17
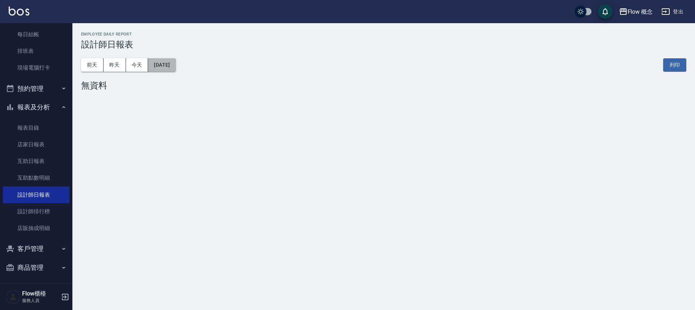
click at [175, 70] on button "[DATE]" at bounding box center [162, 64] width 28 height 13
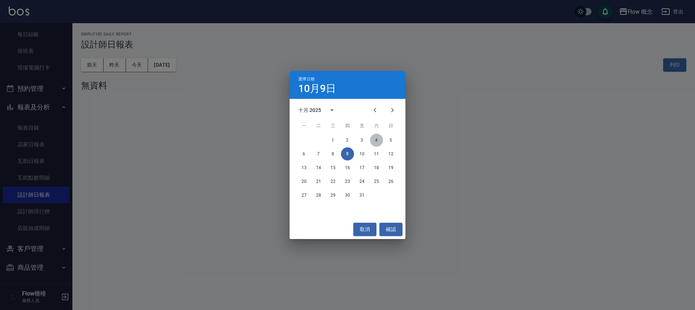
click at [376, 145] on button "4" at bounding box center [376, 140] width 13 height 13
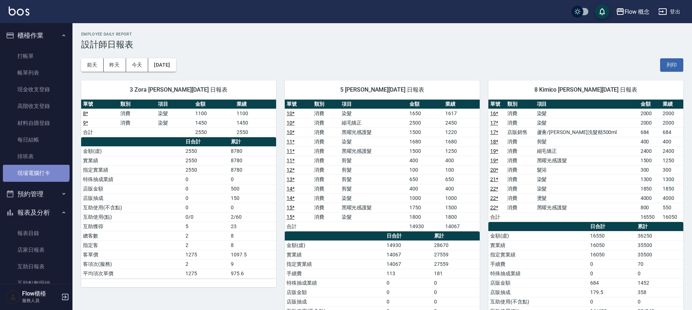
click at [35, 168] on link "現場電腦打卡" at bounding box center [36, 173] width 67 height 17
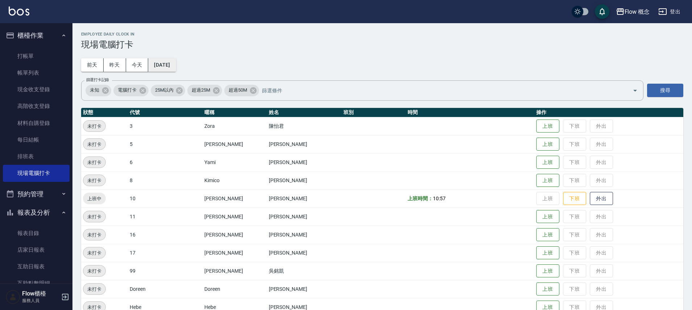
click at [176, 66] on button "[DATE]" at bounding box center [162, 64] width 28 height 13
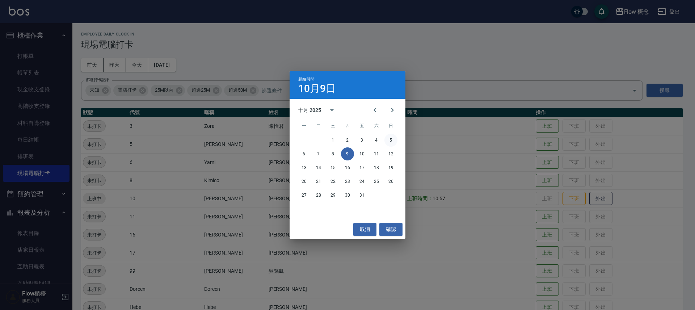
click at [396, 141] on button "5" at bounding box center [391, 140] width 13 height 13
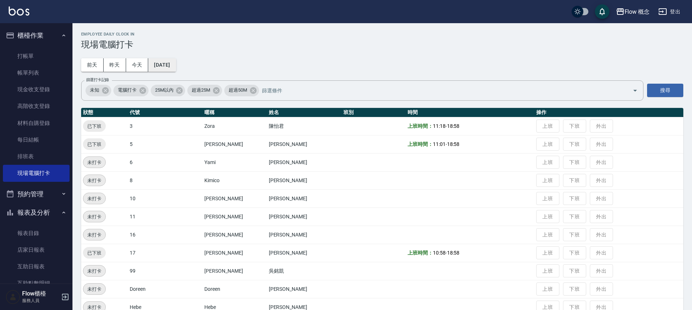
click at [176, 64] on button "[DATE]" at bounding box center [162, 64] width 28 height 13
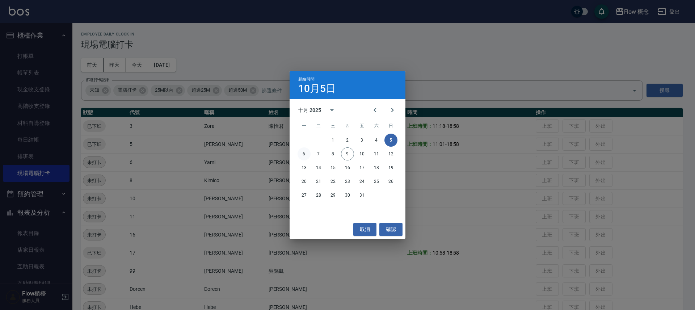
click at [308, 154] on button "6" at bounding box center [304, 153] width 13 height 13
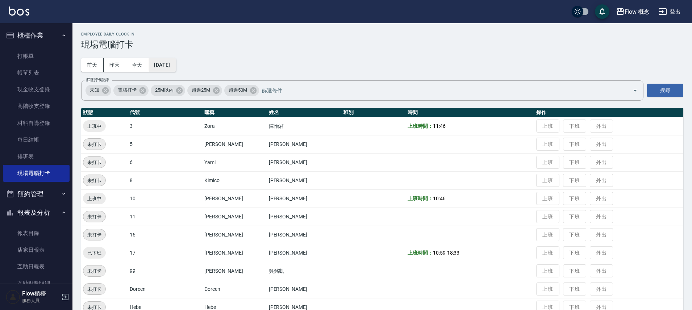
click at [176, 63] on button "[DATE]" at bounding box center [162, 64] width 28 height 13
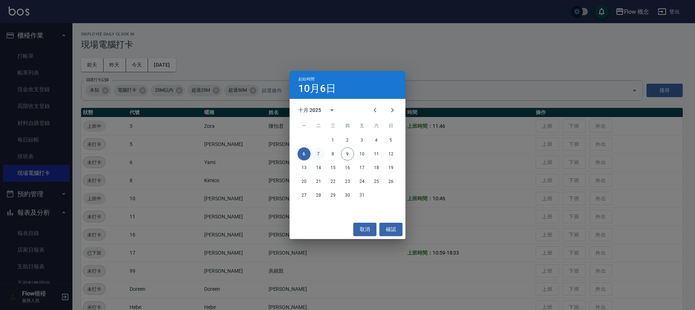
click at [318, 155] on button "7" at bounding box center [318, 153] width 13 height 13
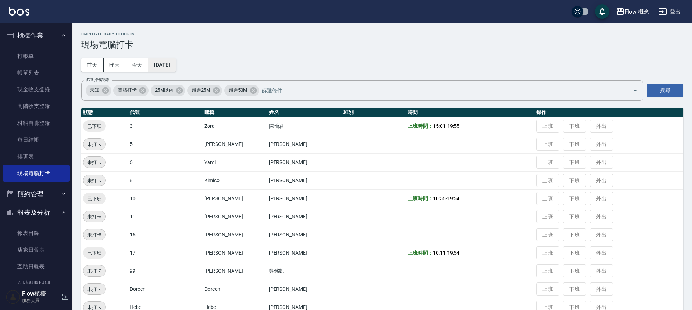
click at [170, 70] on button "[DATE]" at bounding box center [162, 64] width 28 height 13
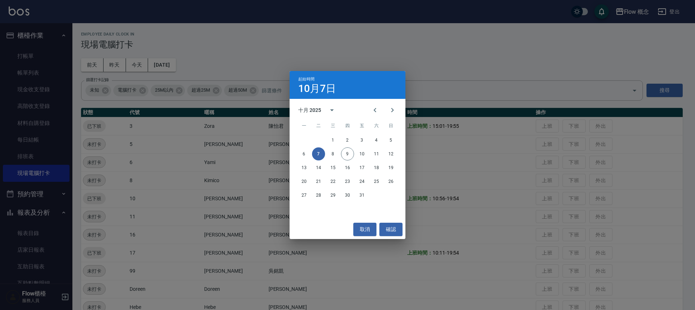
click at [330, 35] on div "起始時間 10月7日 十月 2025 一 二 三 四 五 六 日 1 2 3 4 5 6 7 8 9 10 11 12 13 14 15 16 17 18 1…" at bounding box center [347, 155] width 695 height 310
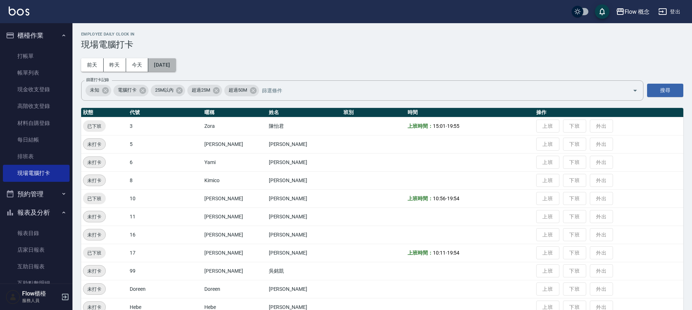
click at [158, 66] on button "[DATE]" at bounding box center [162, 64] width 28 height 13
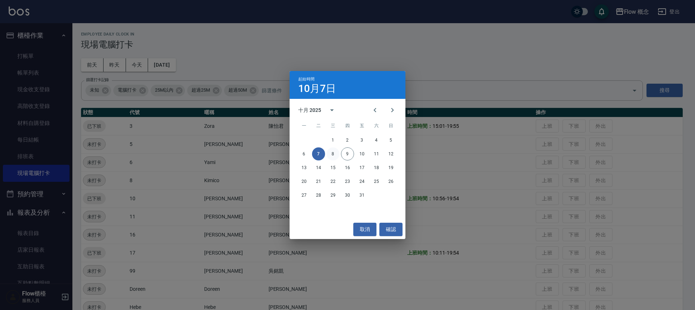
click at [334, 152] on button "8" at bounding box center [333, 153] width 13 height 13
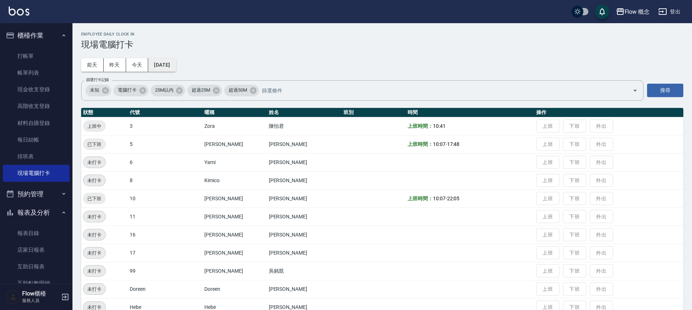
click at [169, 64] on button "[DATE]" at bounding box center [162, 64] width 28 height 13
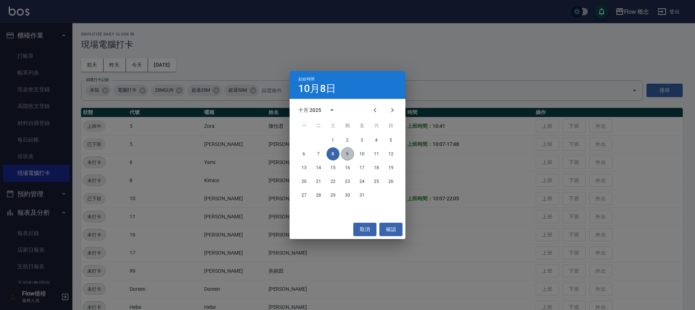
click at [347, 156] on button "9" at bounding box center [347, 153] width 13 height 13
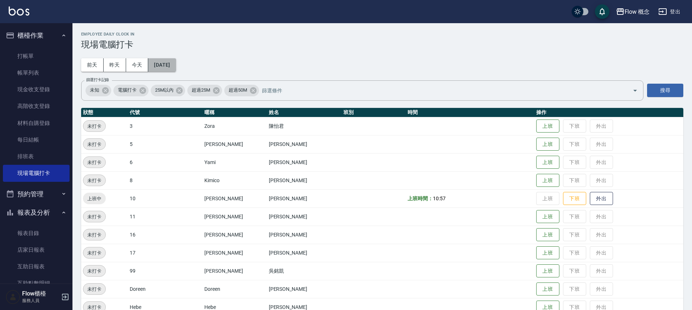
click at [176, 67] on button "[DATE]" at bounding box center [162, 64] width 28 height 13
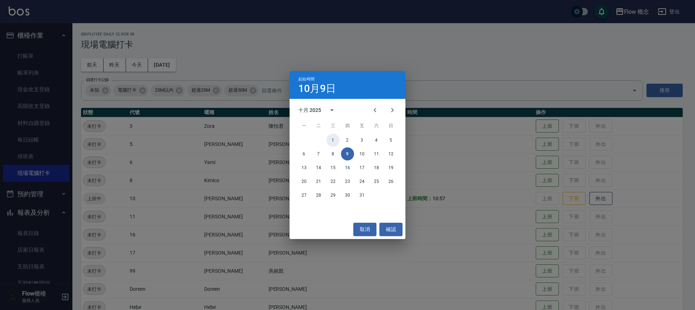
click at [335, 141] on button "1" at bounding box center [333, 140] width 13 height 13
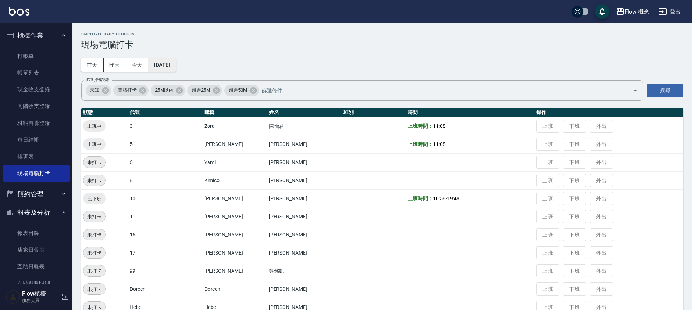
click at [169, 62] on button "[DATE]" at bounding box center [162, 64] width 28 height 13
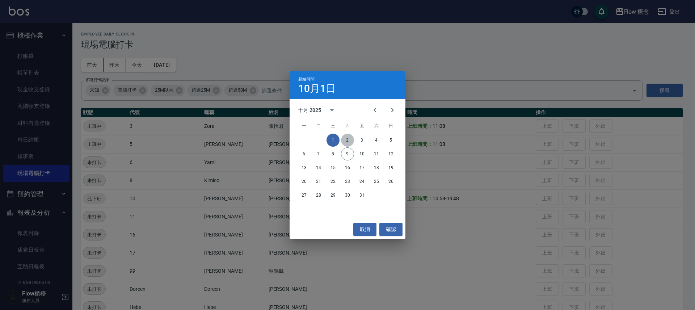
click at [348, 138] on button "2" at bounding box center [347, 140] width 13 height 13
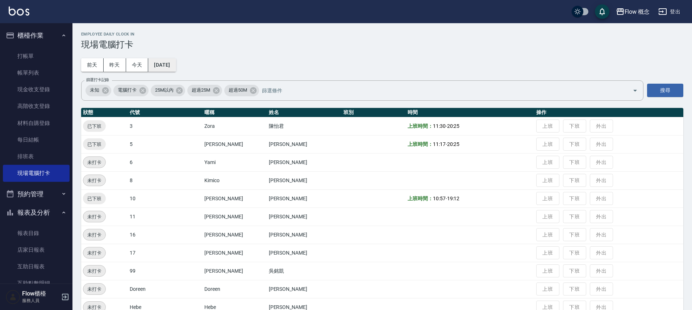
click at [171, 63] on button "[DATE]" at bounding box center [162, 64] width 28 height 13
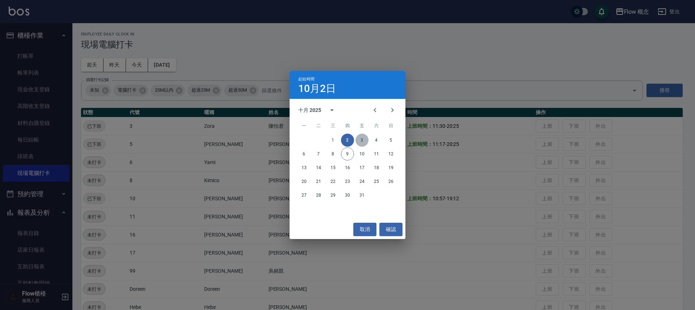
click at [362, 139] on button "3" at bounding box center [362, 140] width 13 height 13
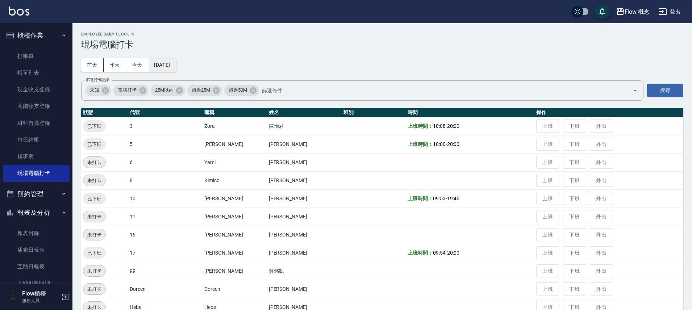
click at [176, 66] on button "[DATE]" at bounding box center [162, 64] width 28 height 13
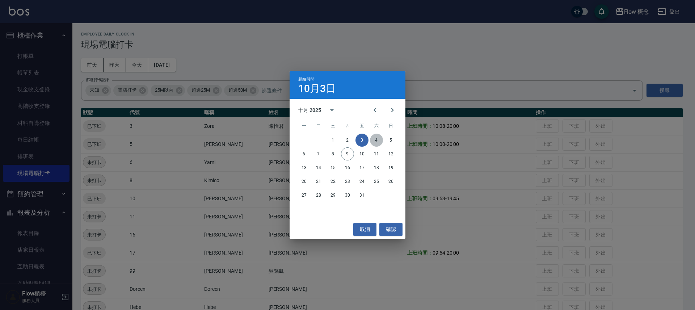
click at [377, 138] on button "4" at bounding box center [376, 140] width 13 height 13
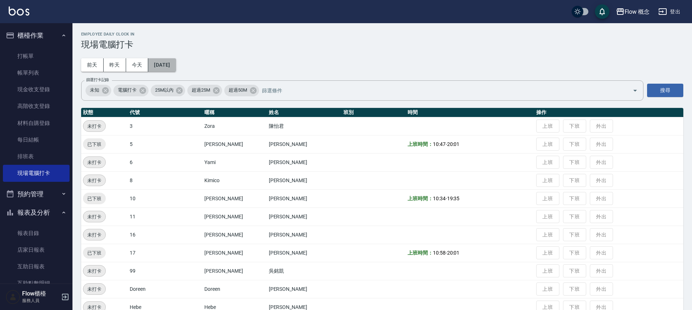
click at [165, 69] on button "[DATE]" at bounding box center [162, 64] width 28 height 13
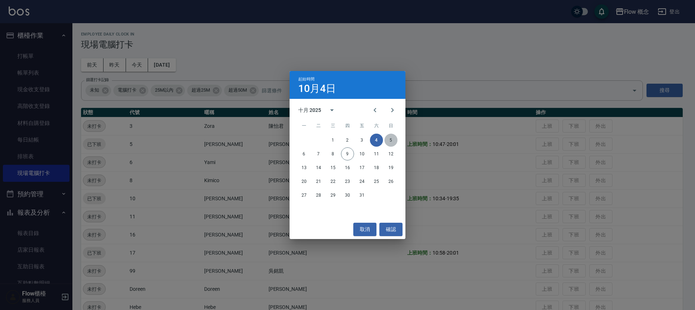
click at [390, 141] on button "5" at bounding box center [391, 140] width 13 height 13
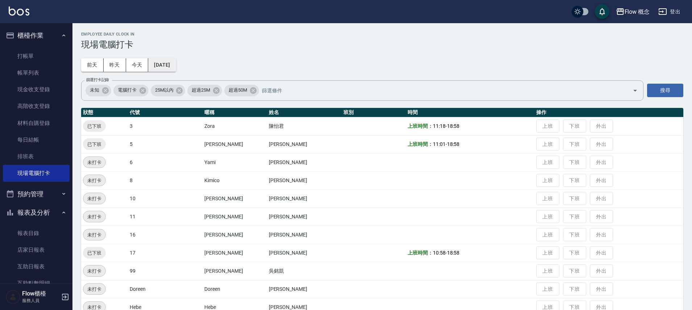
click at [163, 65] on button "[DATE]" at bounding box center [162, 64] width 28 height 13
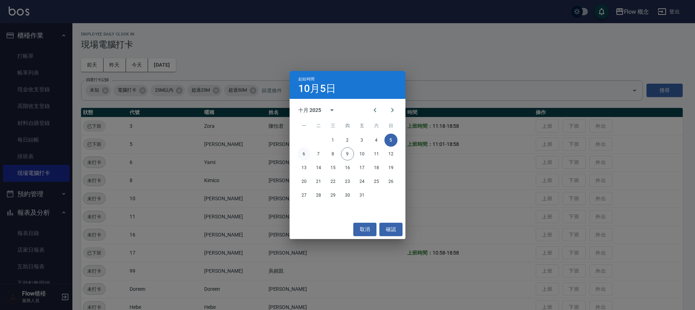
click at [304, 152] on button "6" at bounding box center [304, 153] width 13 height 13
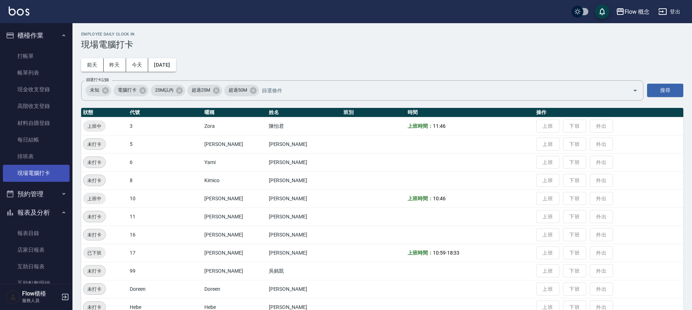
click at [41, 175] on link "現場電腦打卡" at bounding box center [36, 173] width 67 height 17
click at [139, 63] on button "今天" at bounding box center [137, 64] width 22 height 13
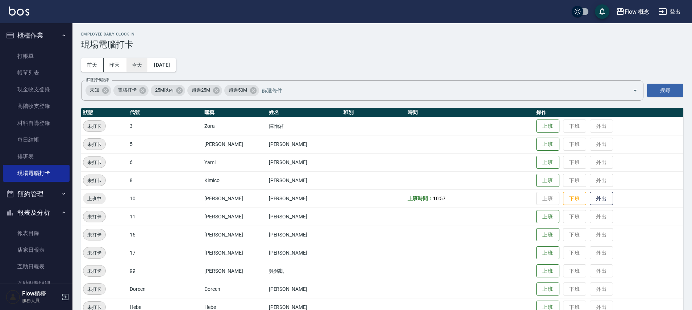
click at [128, 63] on button "今天" at bounding box center [137, 64] width 22 height 13
click at [536, 128] on button "上班" at bounding box center [547, 126] width 23 height 13
click at [536, 145] on button "上班" at bounding box center [547, 144] width 23 height 13
